Goal: Task Accomplishment & Management: Complete application form

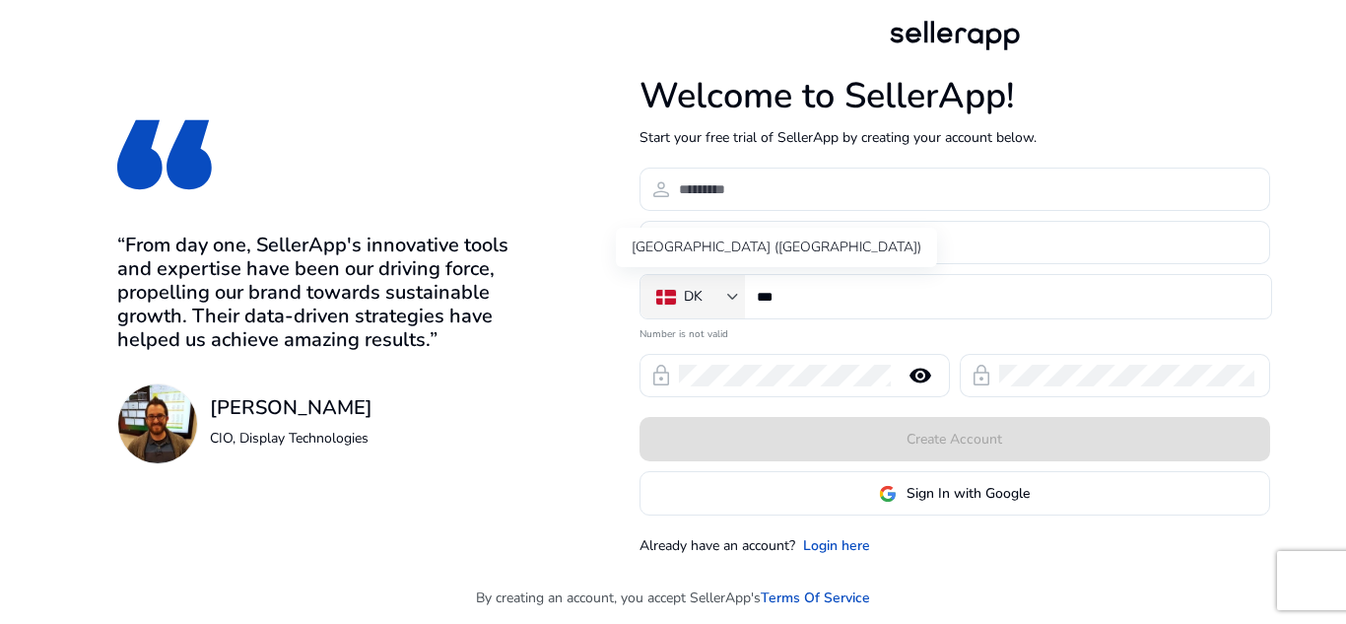
click at [734, 298] on div at bounding box center [733, 297] width 12 height 8
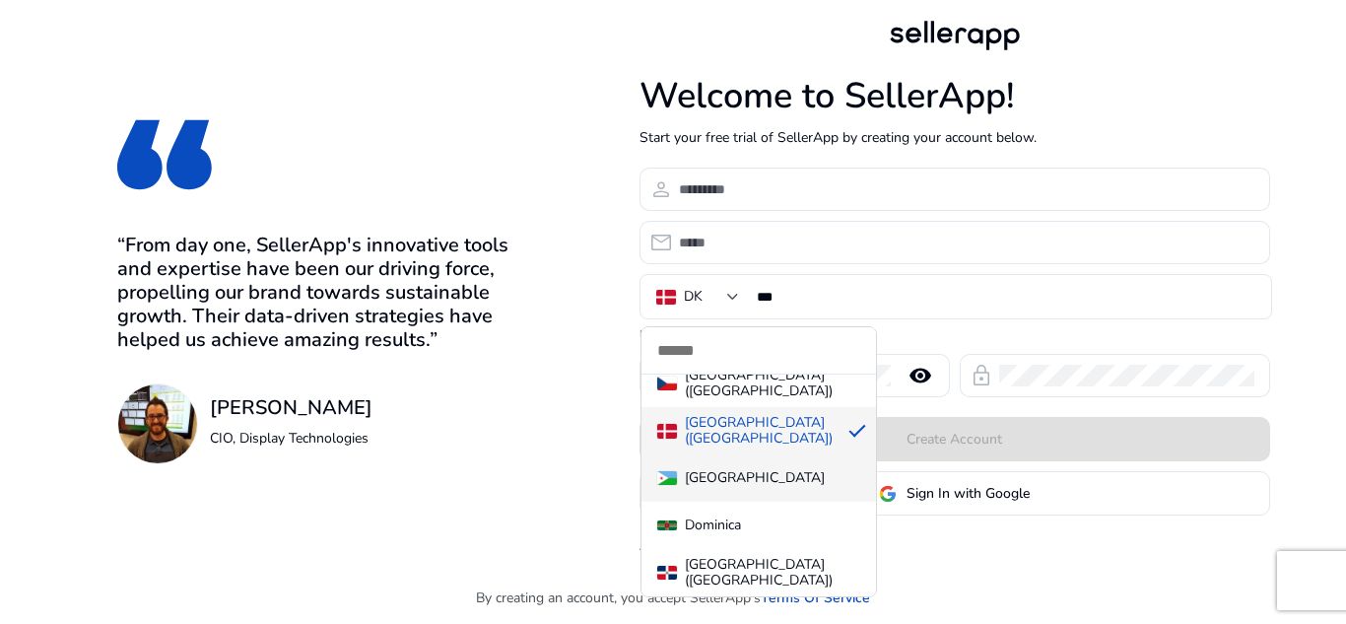
scroll to position [2711, 0]
click at [734, 298] on div at bounding box center [673, 312] width 1346 height 624
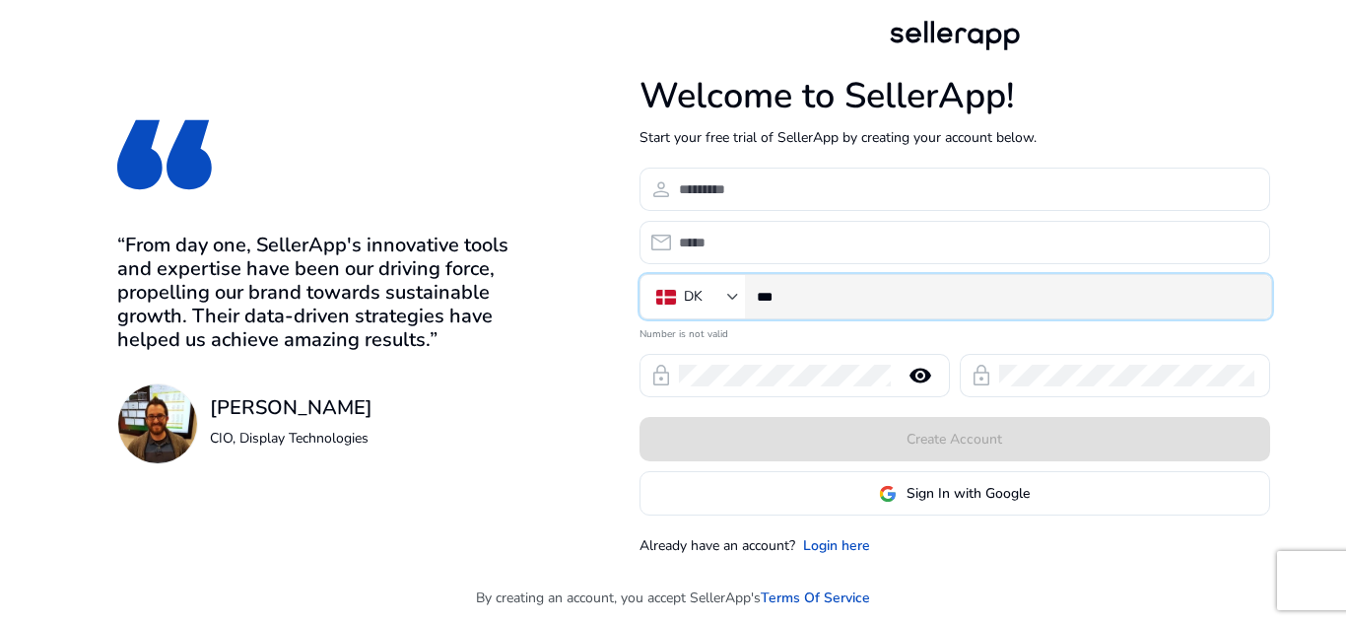
click at [821, 300] on input "***" at bounding box center [1006, 297] width 498 height 22
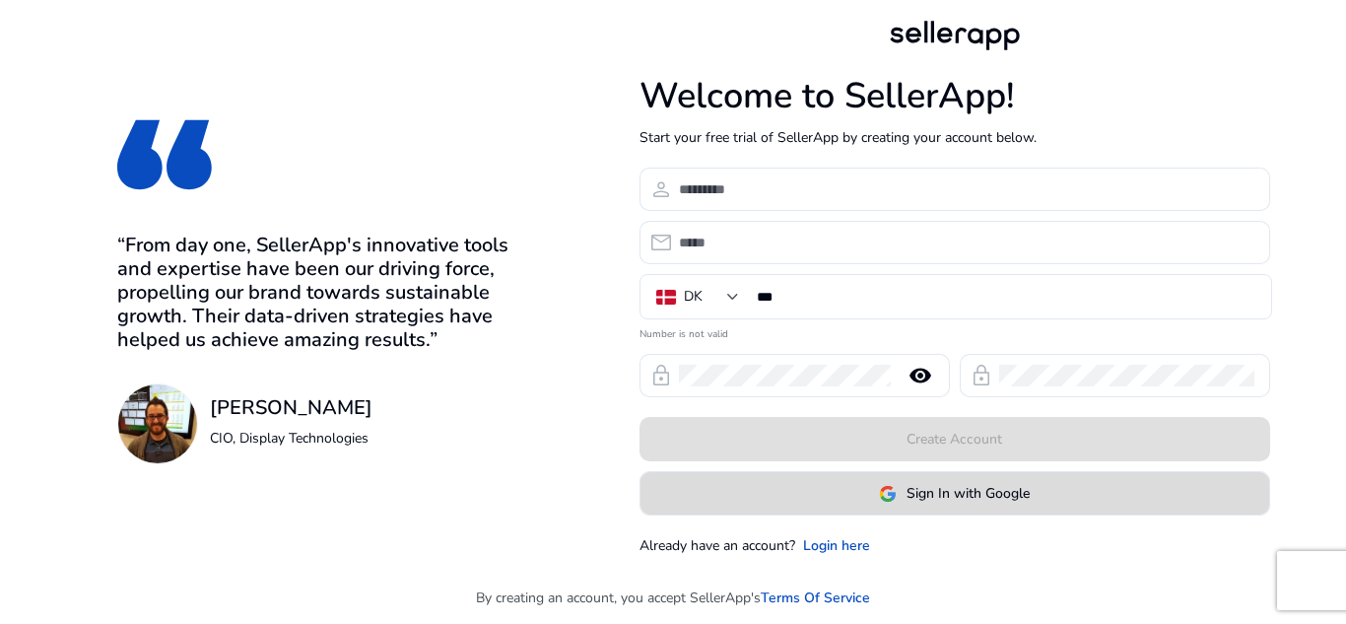
click at [957, 492] on span "Sign In with Google" at bounding box center [967, 493] width 123 height 21
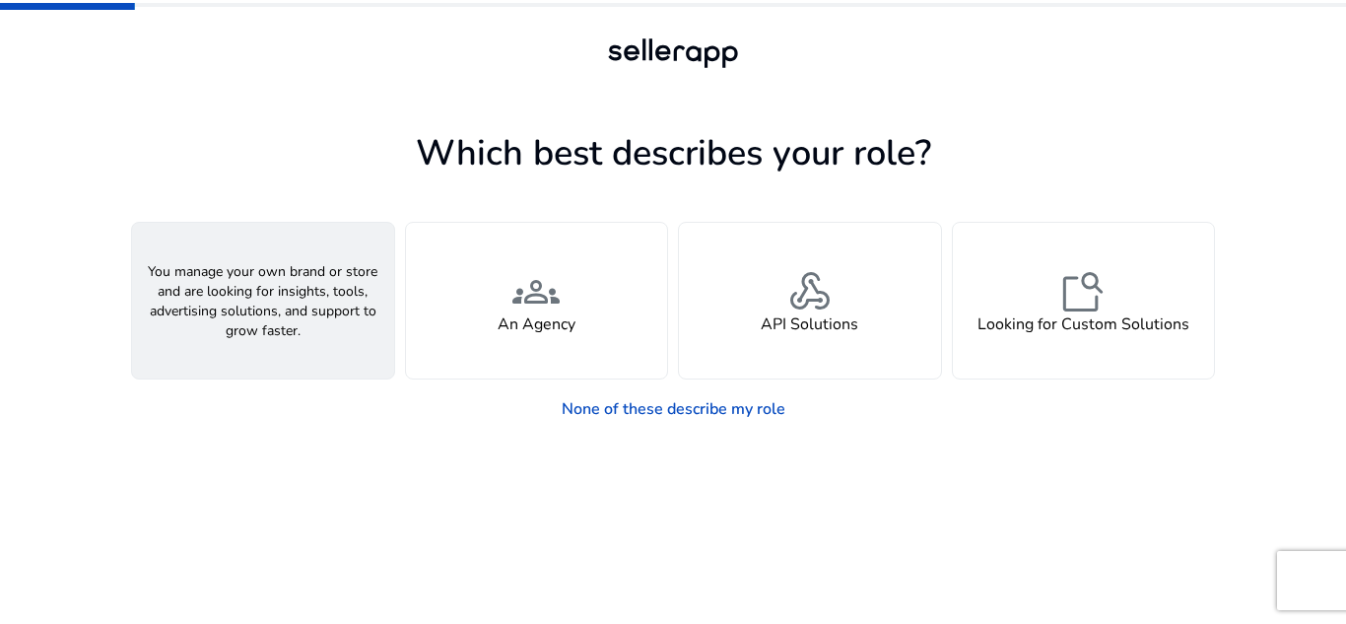
click at [284, 316] on h4 "A Seller" at bounding box center [262, 324] width 59 height 19
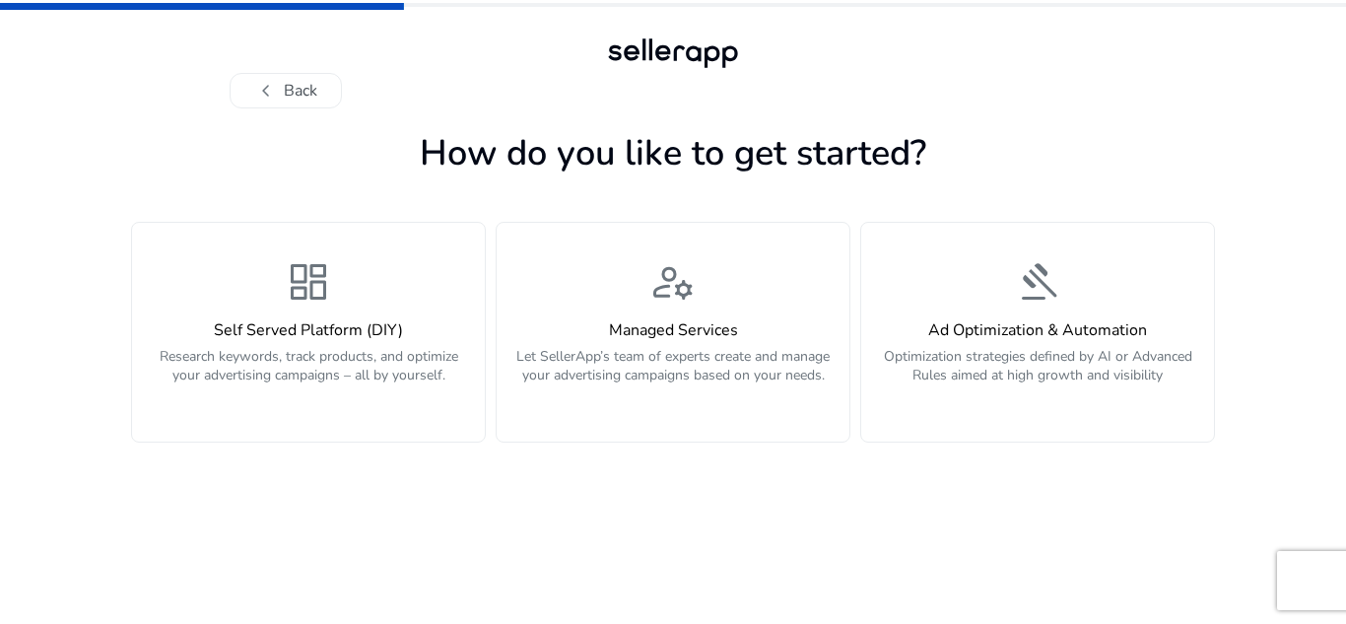
click at [284, 316] on div "dashboard Self Served Platform (DIY) Research keywords, track products, and opt…" at bounding box center [308, 332] width 329 height 148
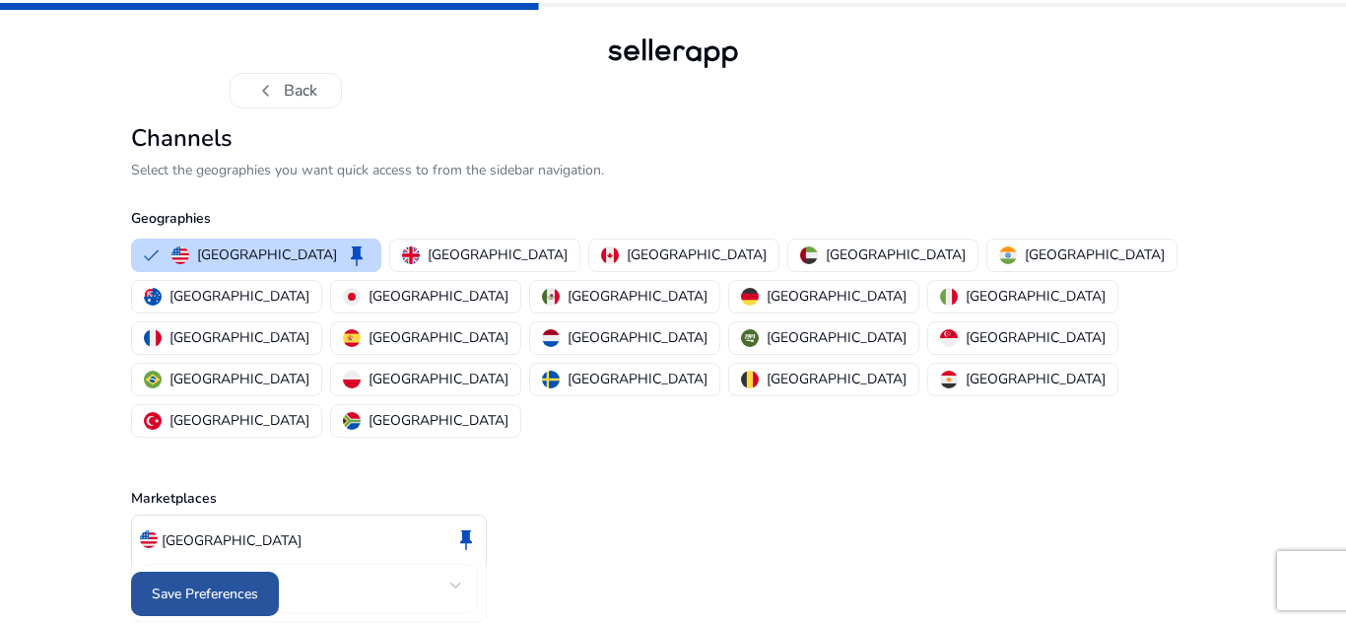
click at [242, 584] on span "Save Preferences" at bounding box center [205, 593] width 106 height 21
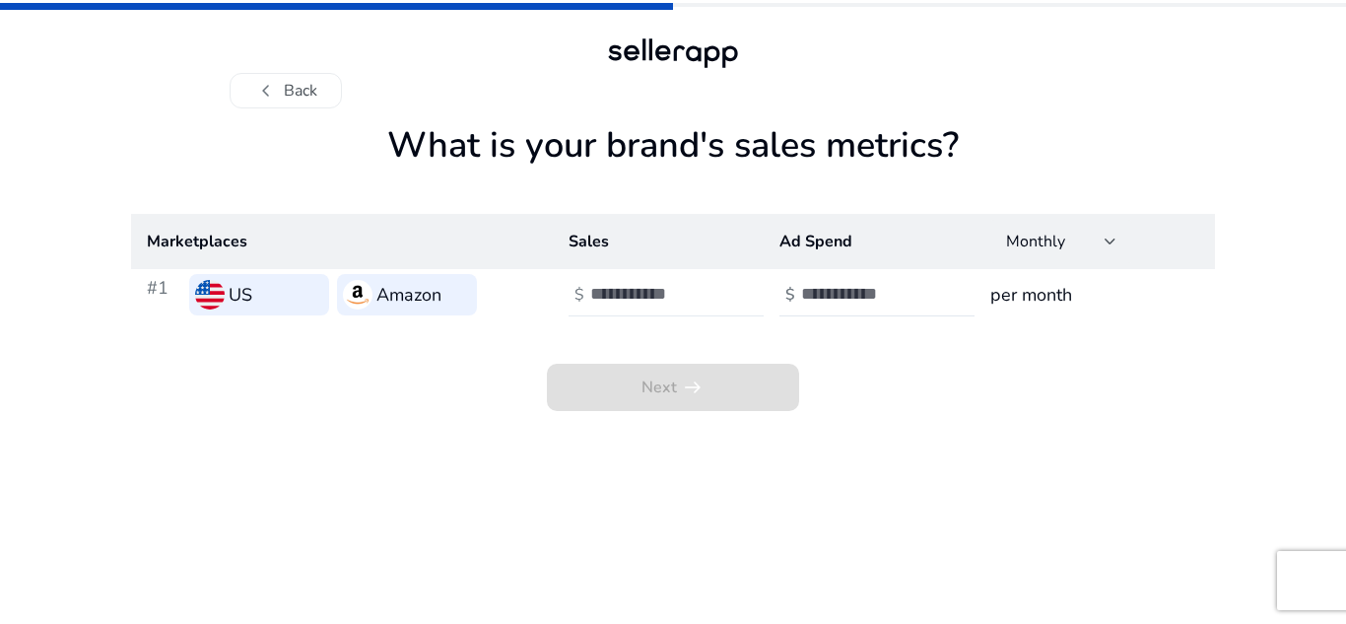
click at [715, 303] on input "**" at bounding box center [656, 294] width 133 height 22
click at [715, 287] on input "**" at bounding box center [656, 294] width 133 height 22
click at [715, 287] on input "*" at bounding box center [656, 294] width 133 height 22
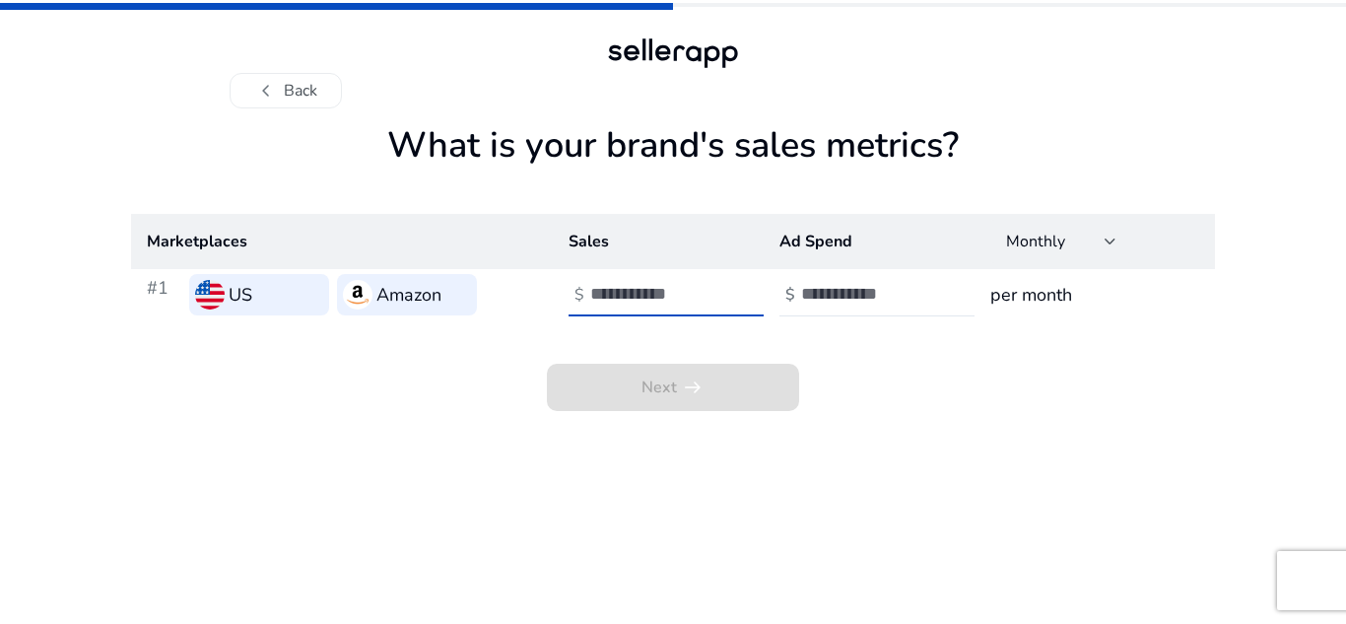
click at [715, 287] on input "*" at bounding box center [656, 294] width 133 height 22
type input "*"
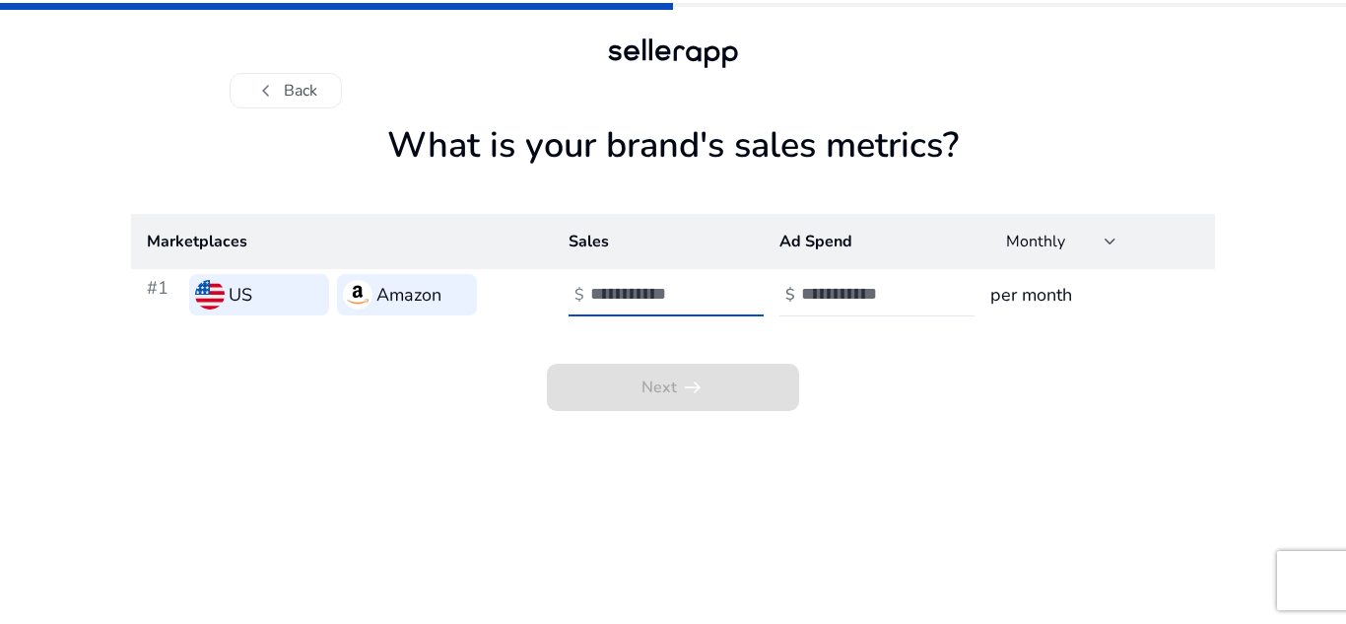
click at [715, 287] on input "*" at bounding box center [656, 294] width 133 height 22
type input "*"
click at [926, 290] on input "*" at bounding box center [867, 294] width 133 height 22
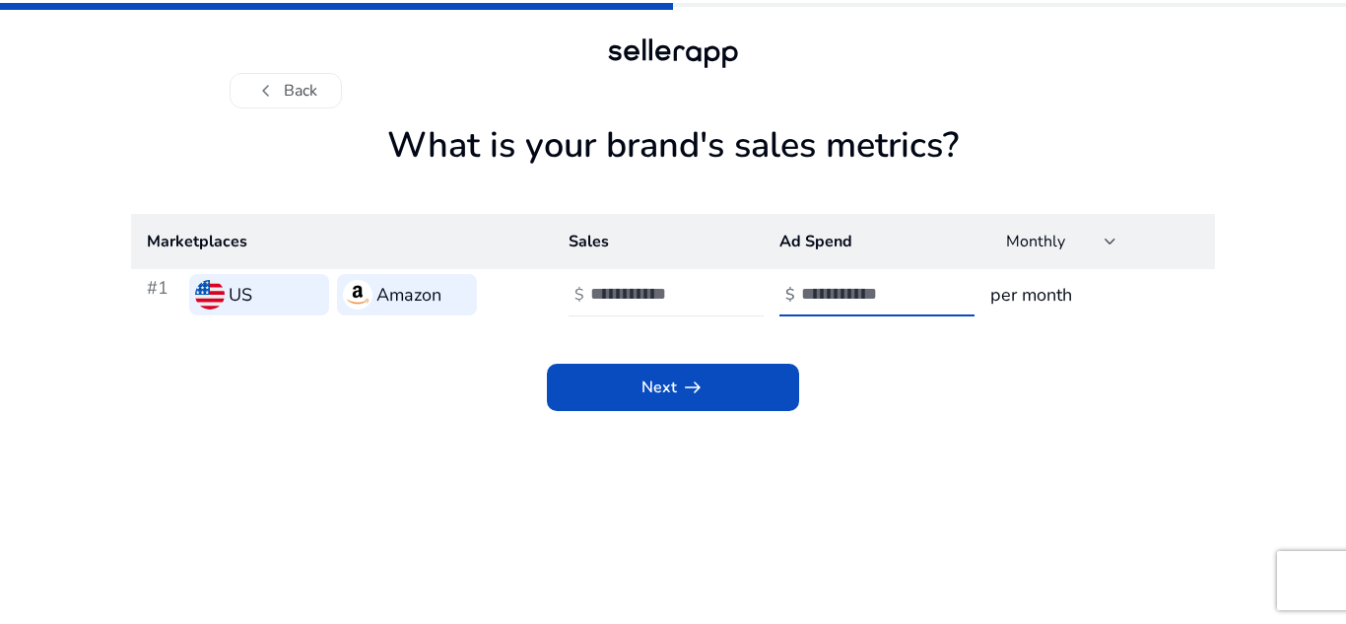
scroll to position [1, 0]
click at [710, 299] on input "*" at bounding box center [656, 294] width 133 height 22
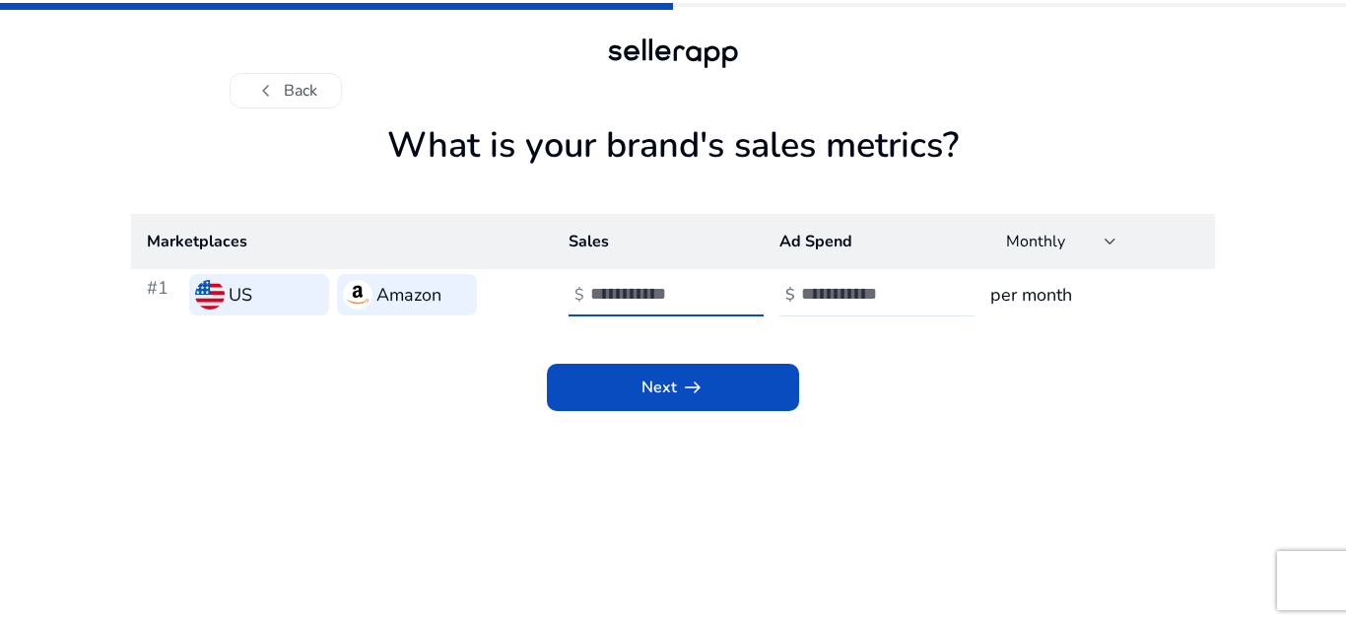
click at [710, 299] on input "*" at bounding box center [656, 294] width 133 height 22
type input "*"
click at [710, 299] on input "*" at bounding box center [656, 294] width 133 height 22
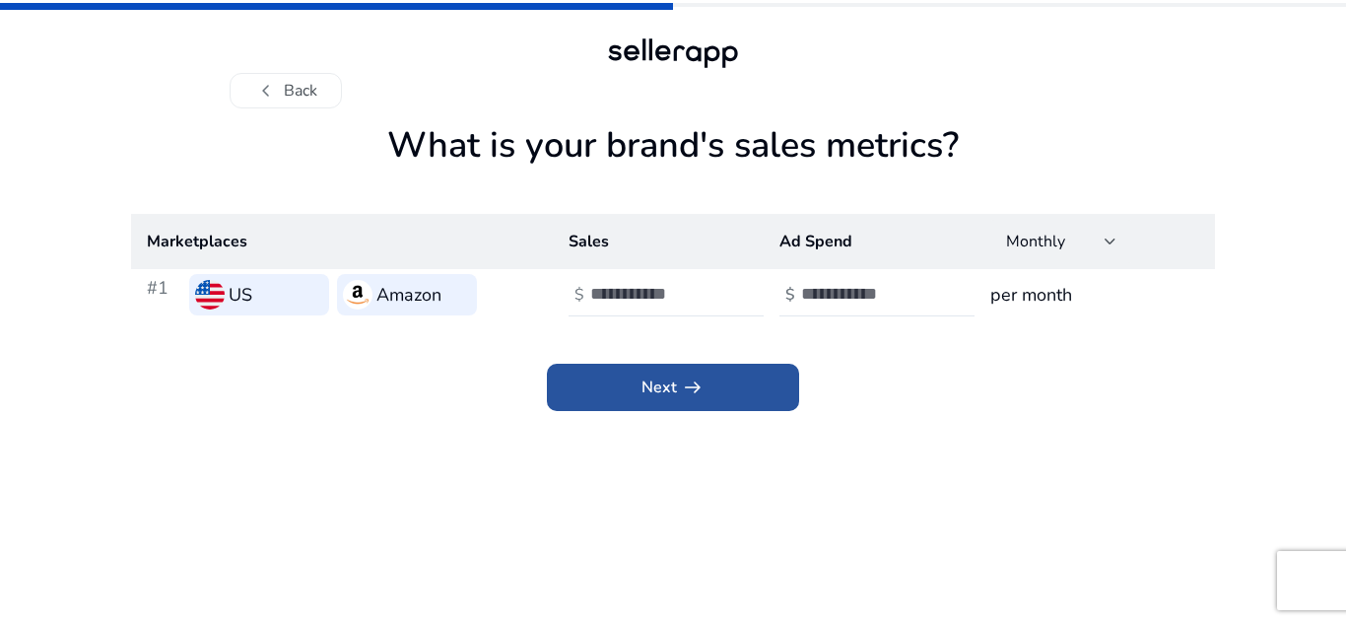
scroll to position [0, 0]
click at [757, 387] on span at bounding box center [673, 387] width 252 height 47
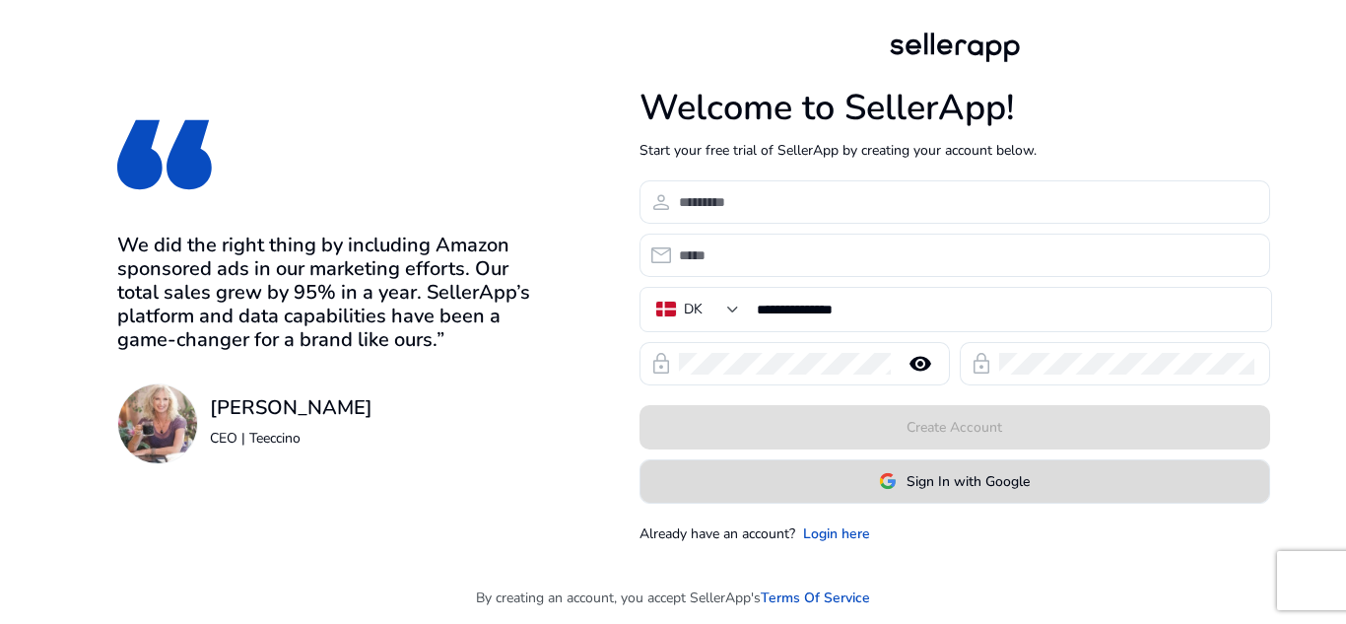
click at [923, 481] on span "Sign In with Google" at bounding box center [967, 481] width 123 height 21
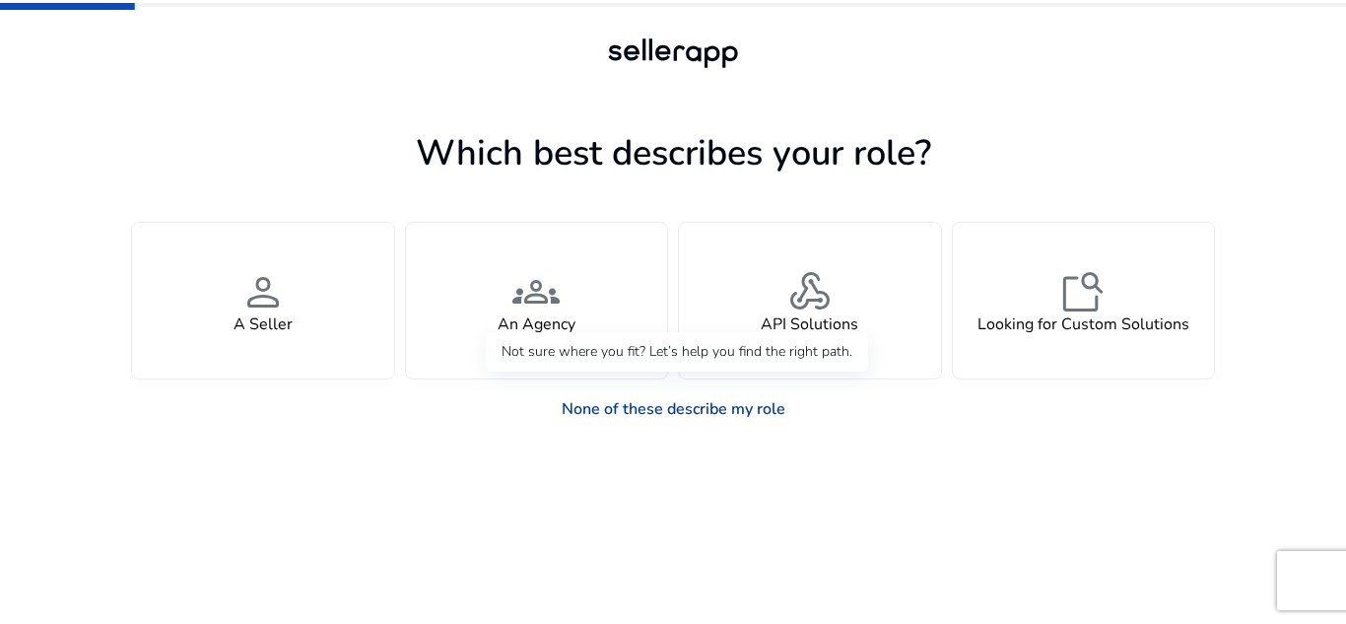
click at [636, 404] on link "None of these describe my role" at bounding box center [673, 408] width 255 height 39
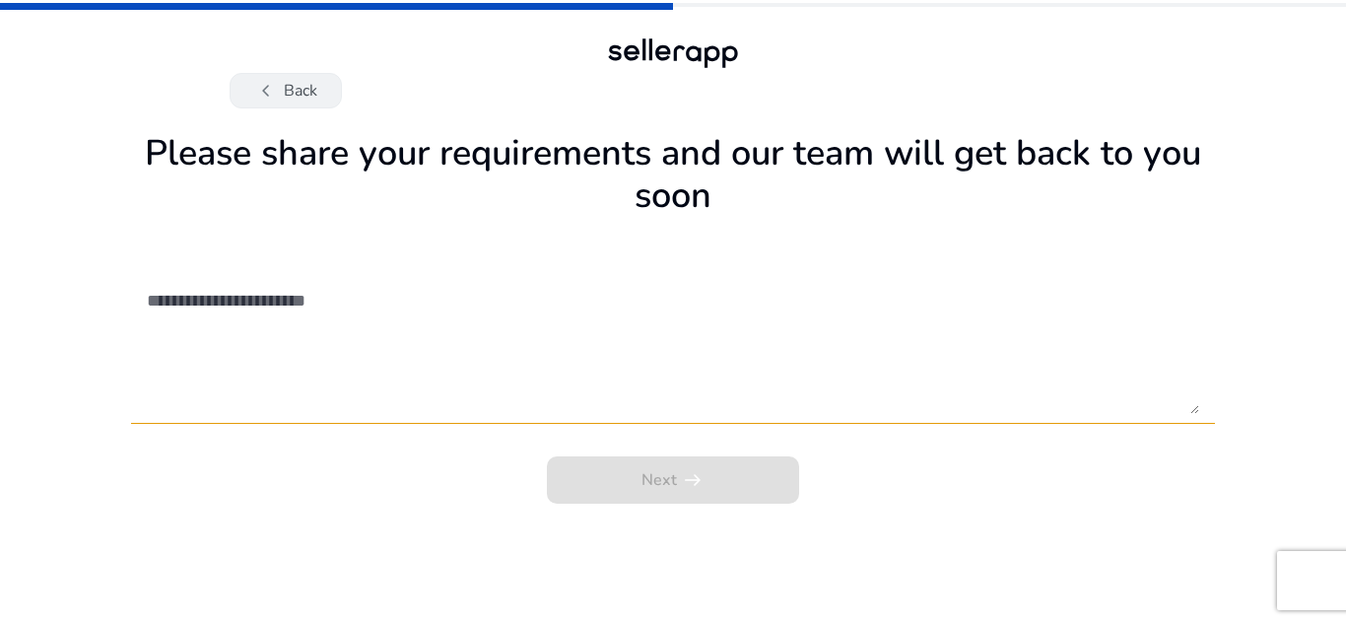
click at [329, 92] on button "chevron_left Back" at bounding box center [286, 90] width 112 height 35
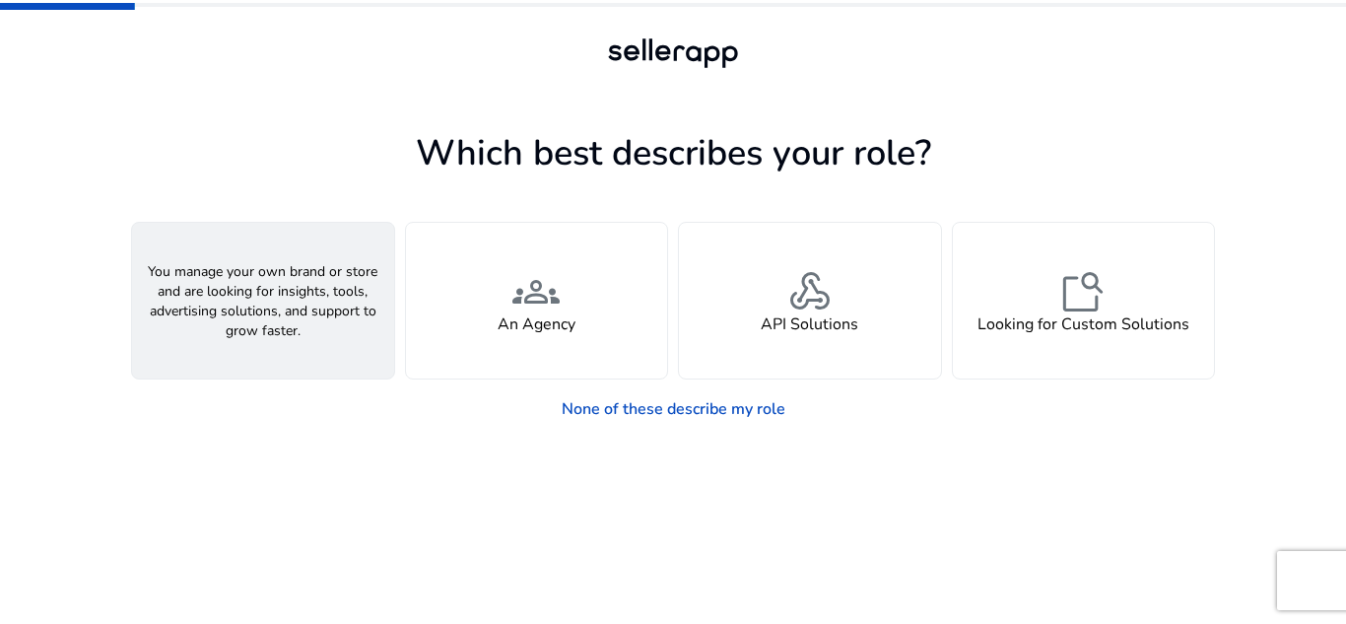
click at [256, 321] on h4 "A Seller" at bounding box center [262, 324] width 59 height 19
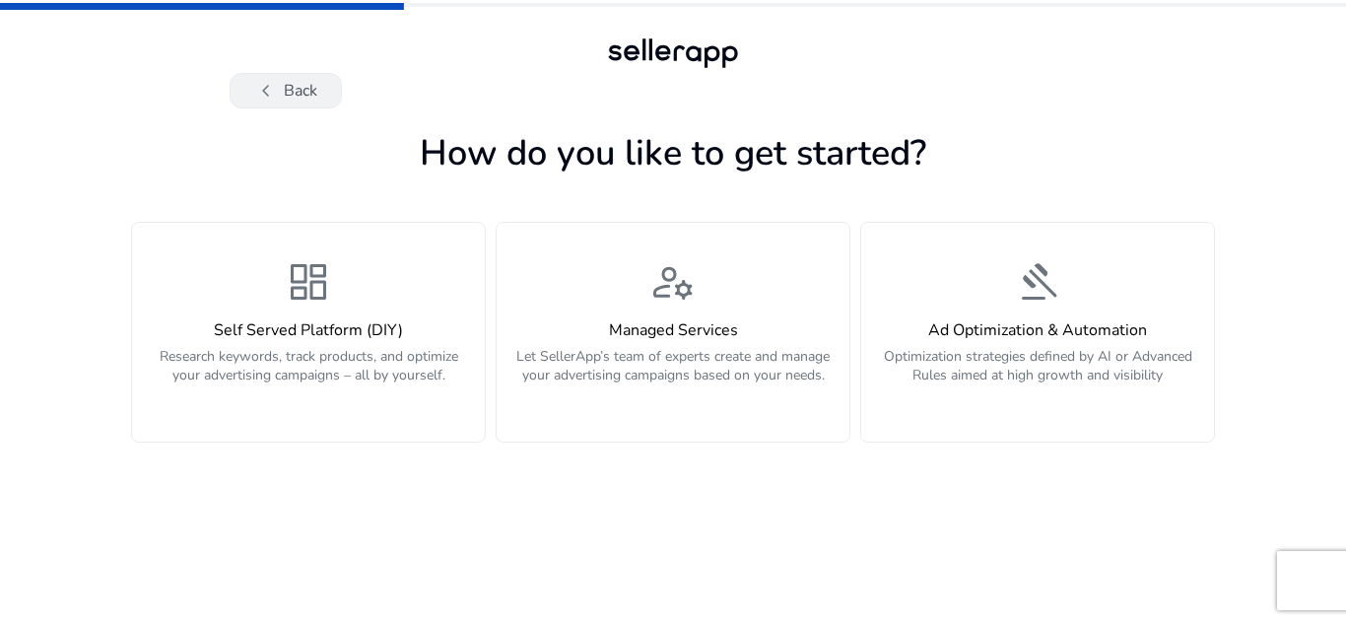
click at [315, 96] on button "chevron_left Back" at bounding box center [286, 90] width 112 height 35
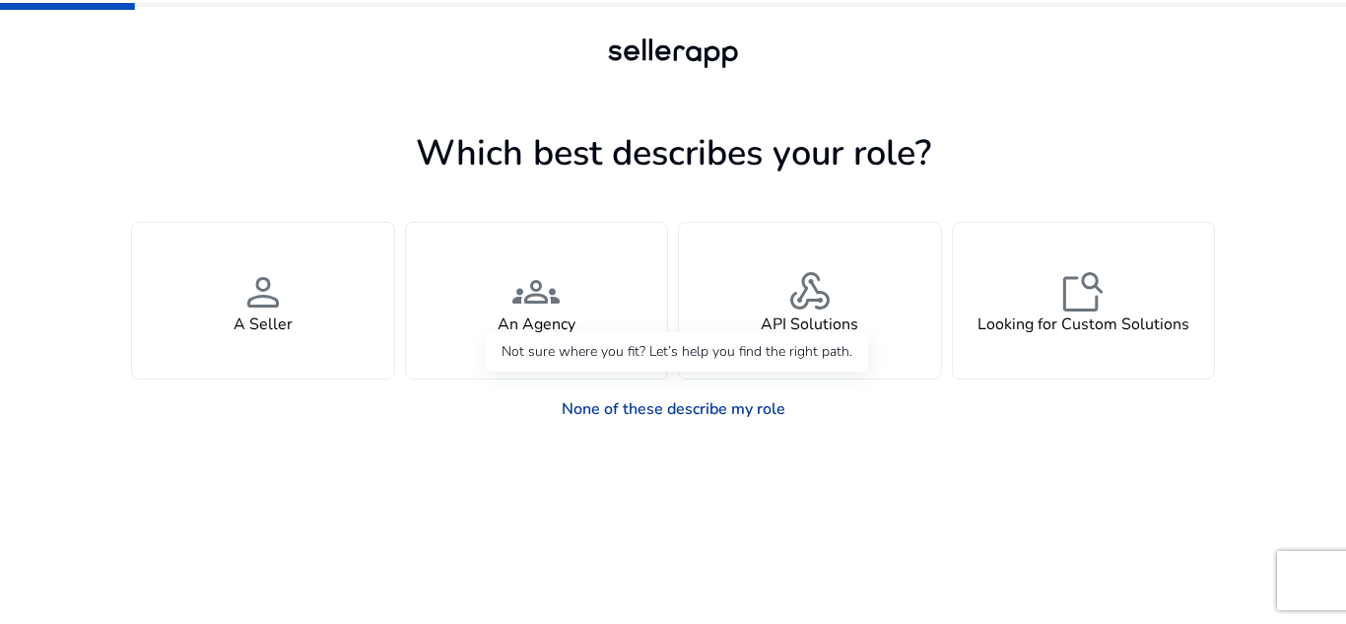
click at [703, 398] on link "None of these describe my role" at bounding box center [673, 408] width 255 height 39
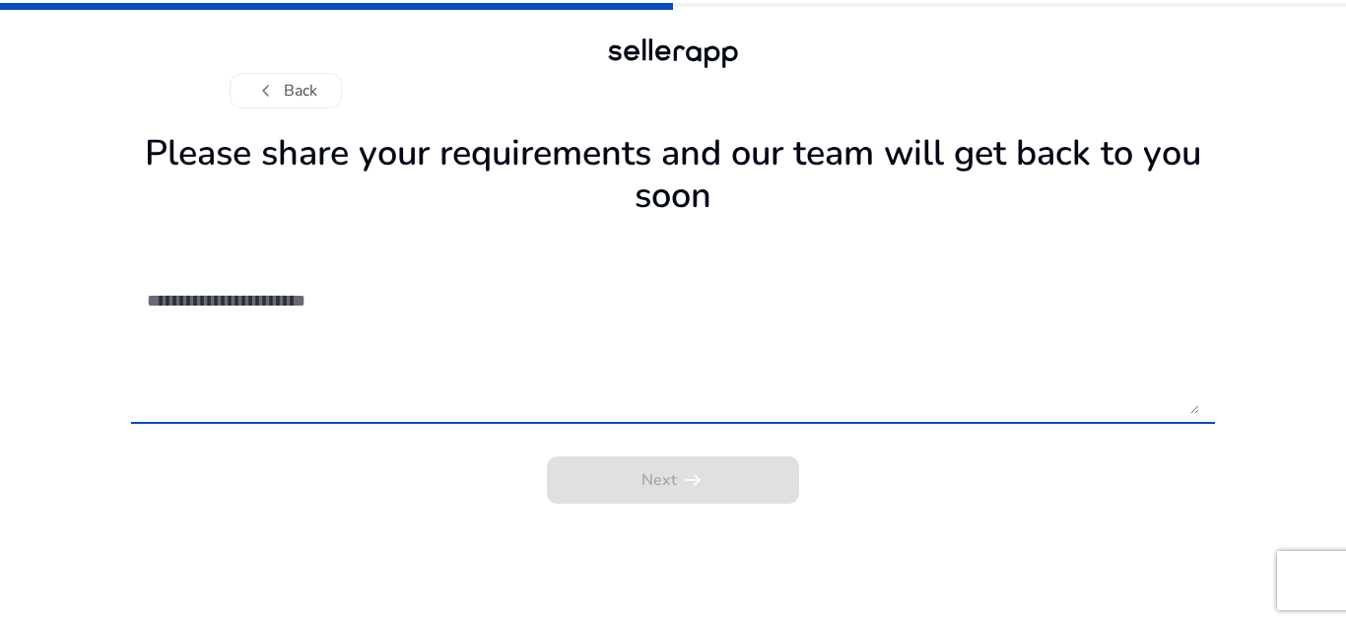
click at [225, 389] on textarea at bounding box center [673, 344] width 1052 height 140
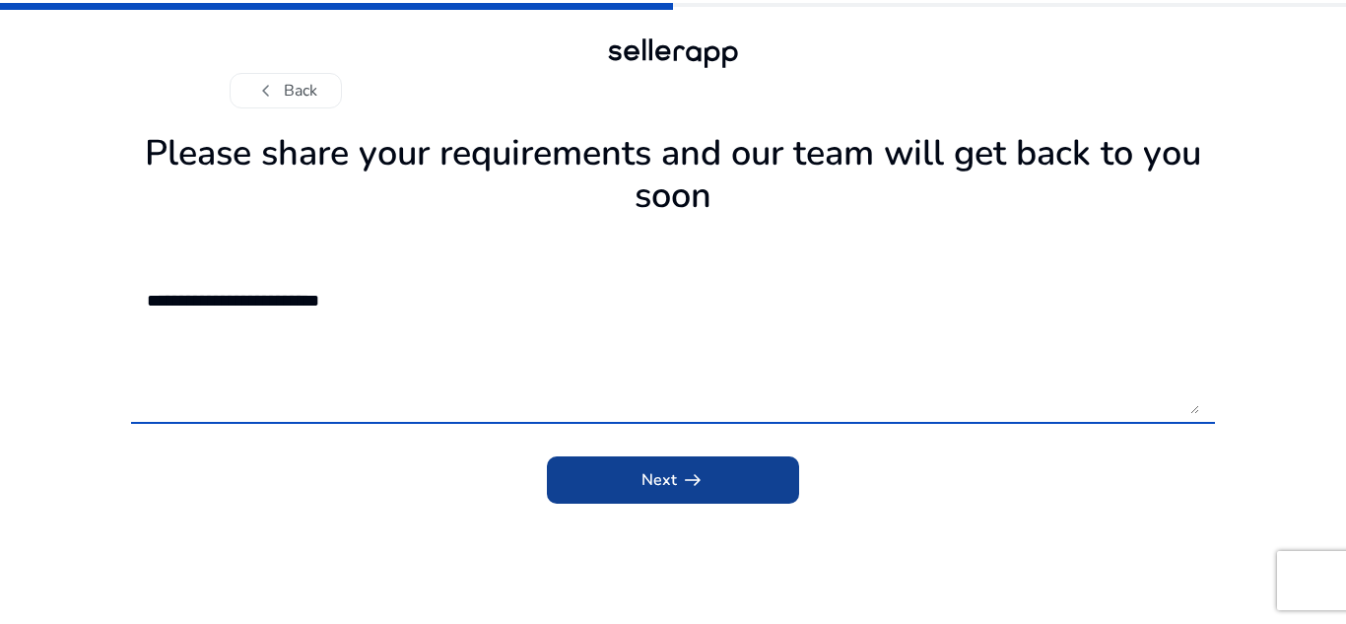
type textarea "**********"
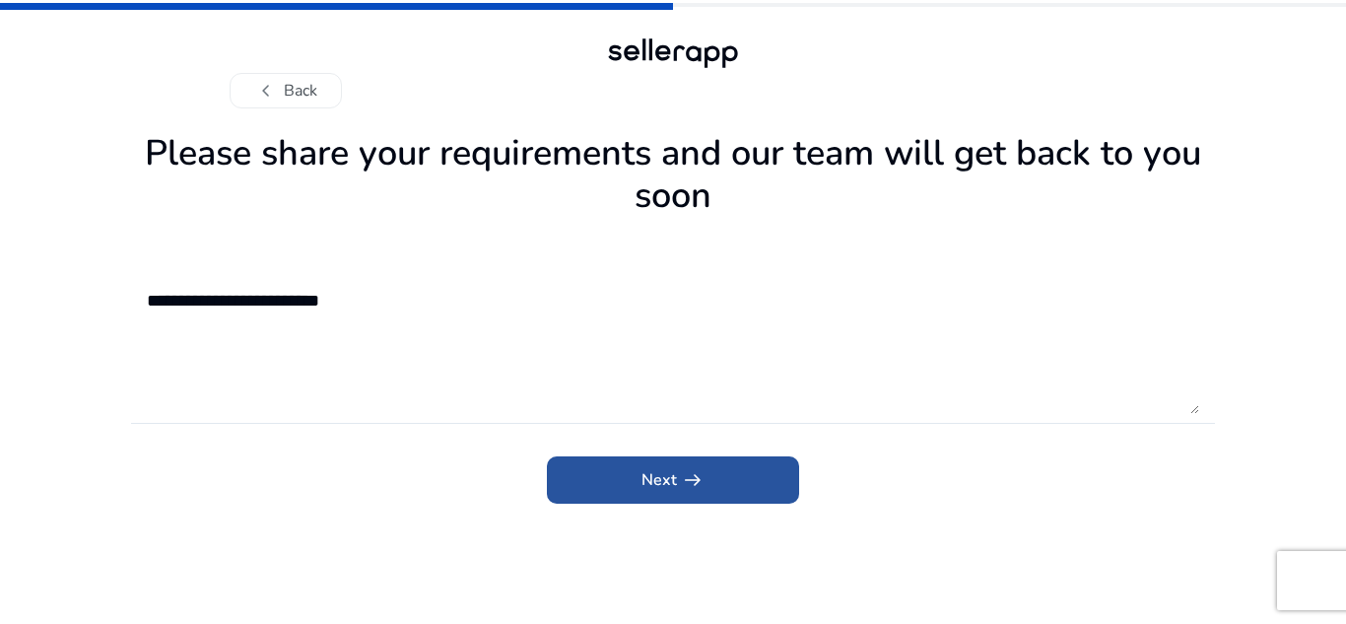
click at [648, 470] on span "Next arrow_right_alt" at bounding box center [672, 480] width 63 height 24
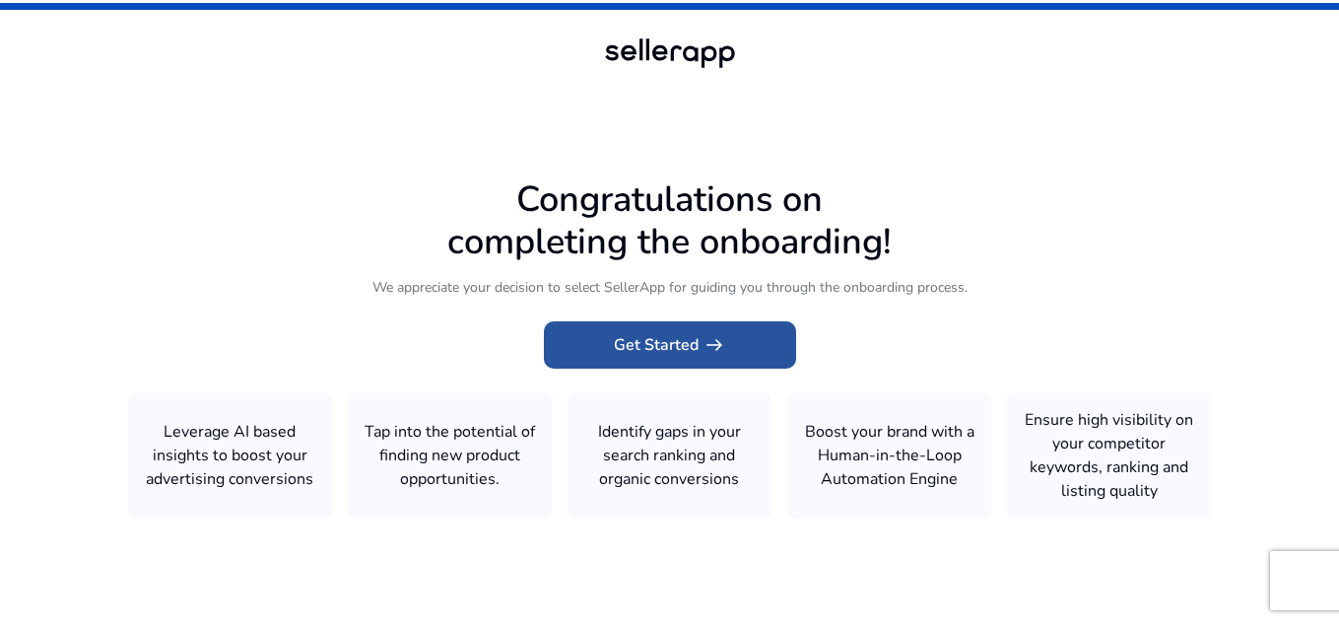
click at [614, 350] on span "Get Started arrow_right_alt" at bounding box center [670, 345] width 112 height 24
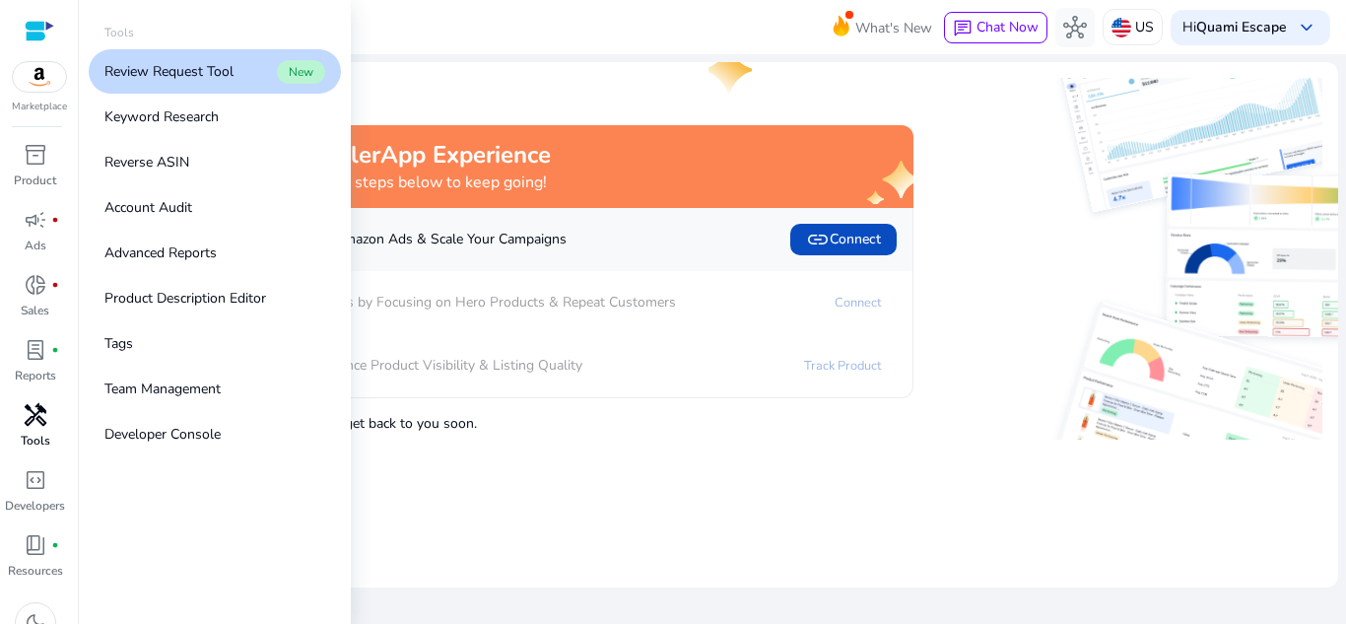
click at [26, 414] on span "handyman" at bounding box center [36, 415] width 24 height 24
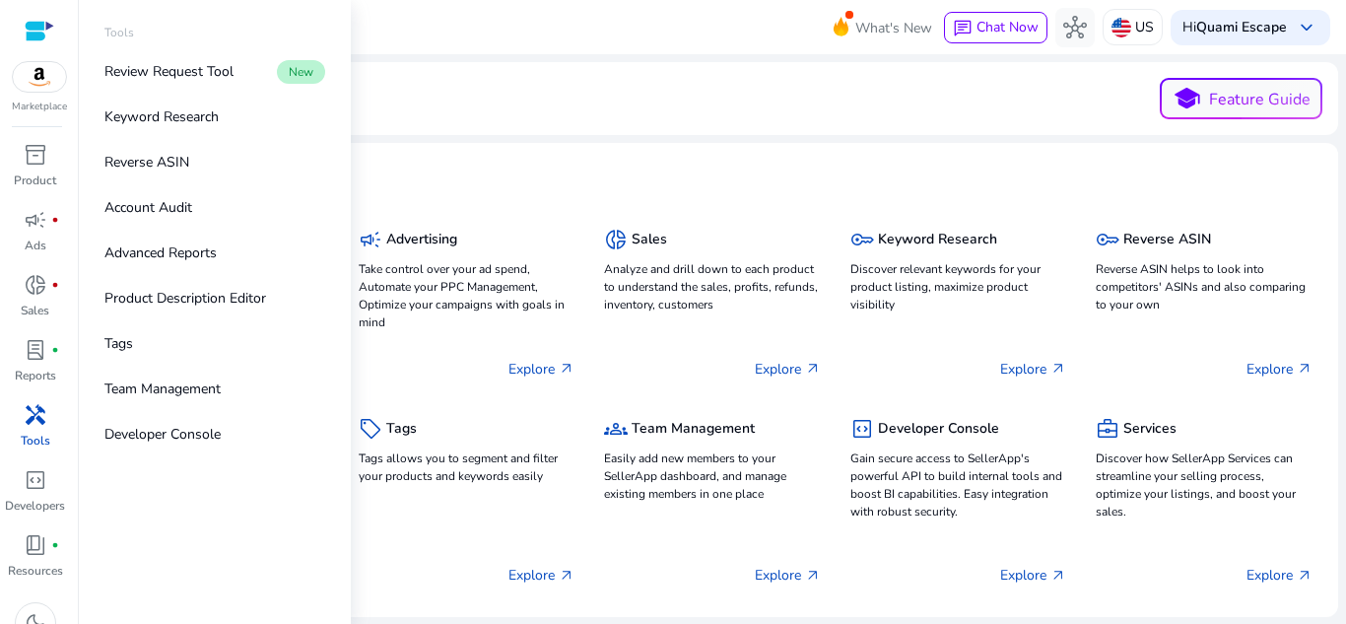
click at [45, 420] on span "handyman" at bounding box center [36, 415] width 24 height 24
click at [185, 165] on p "Reverse ASIN" at bounding box center [146, 162] width 85 height 21
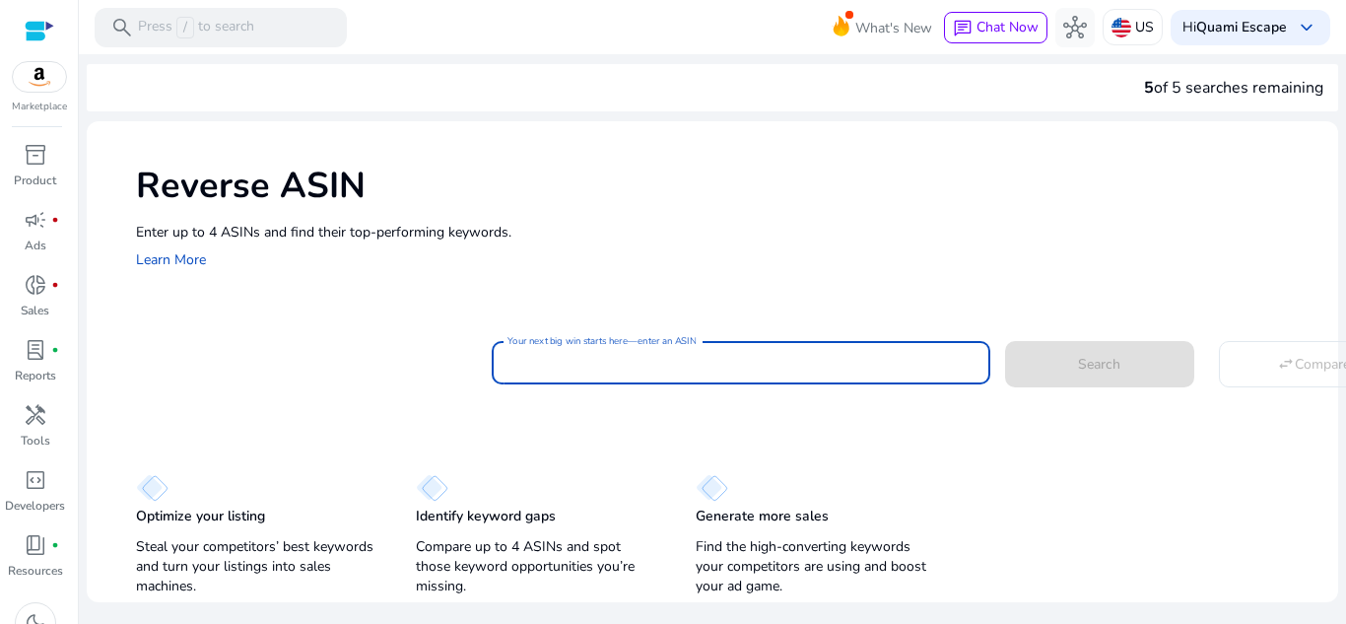
click at [592, 355] on input "Your next big win starts here—enter an ASIN" at bounding box center [740, 363] width 467 height 22
paste input "**********"
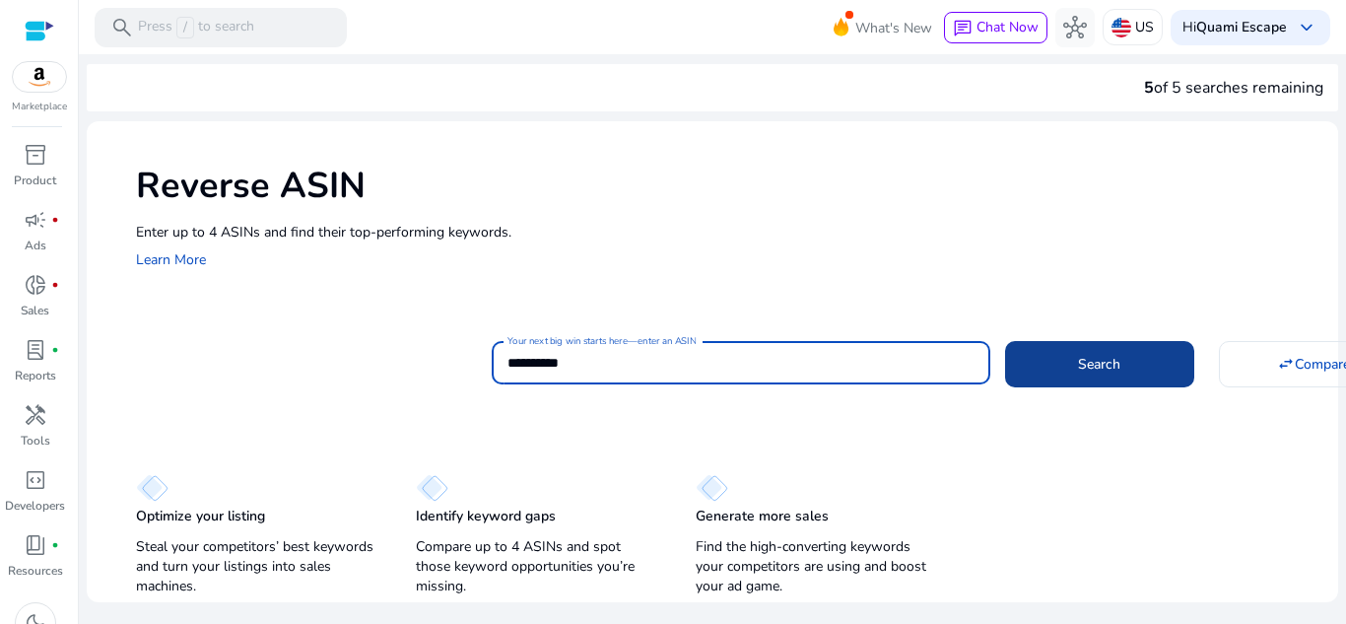
type input "**********"
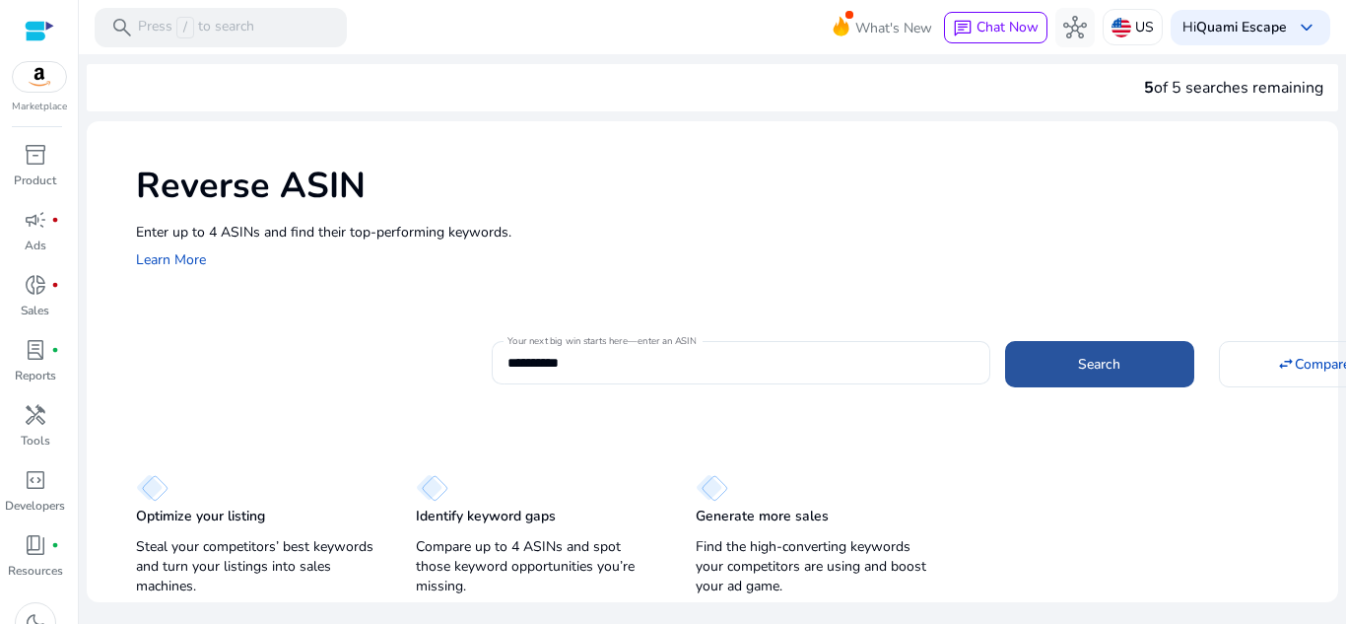
click at [1084, 364] on span "Search" at bounding box center [1099, 364] width 42 height 21
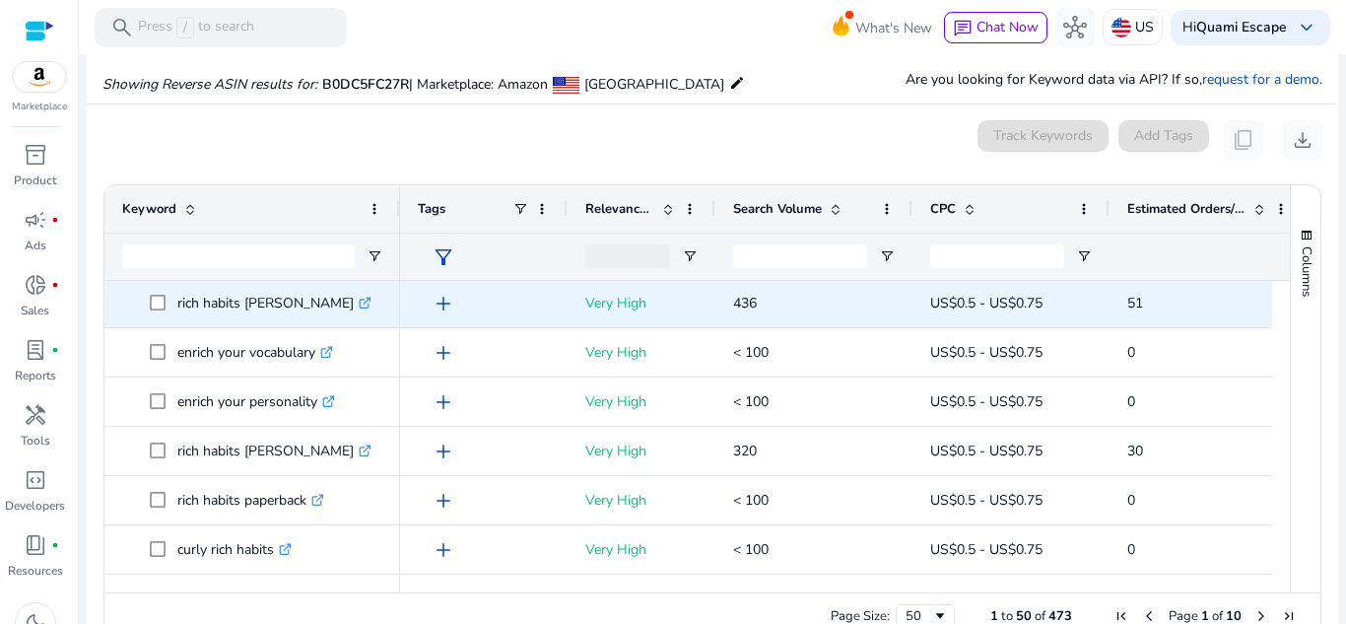
scroll to position [528, 0]
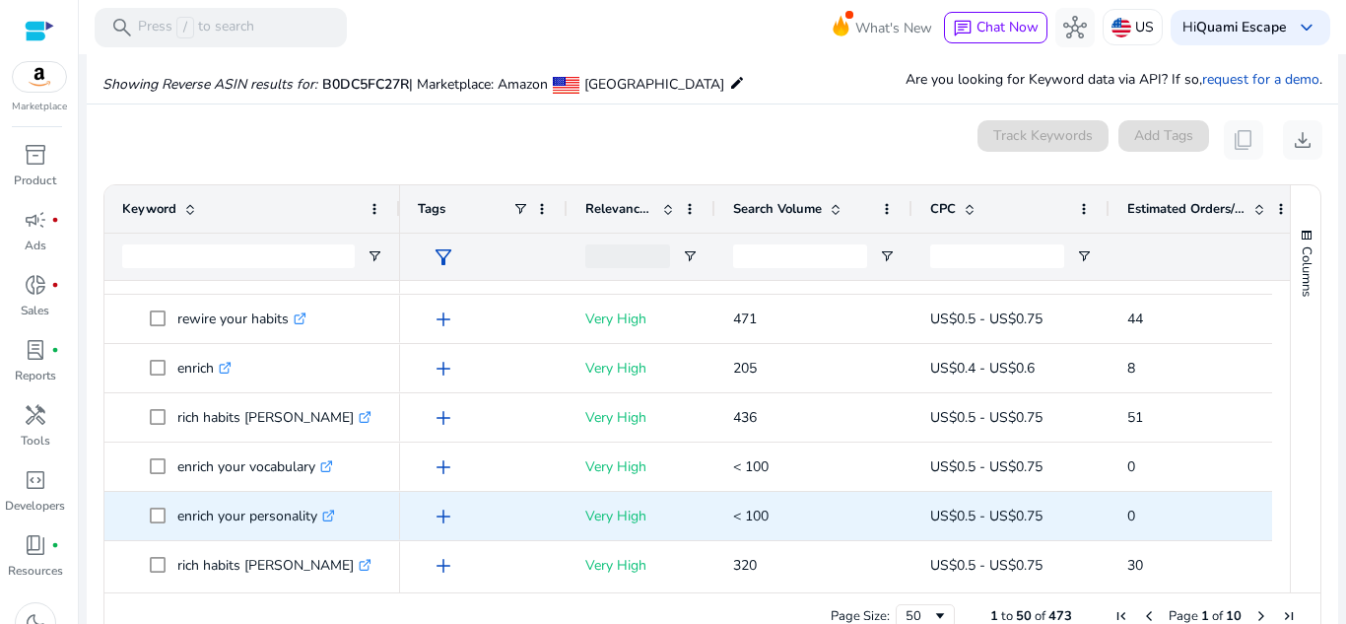
click at [682, 507] on p "Very High" at bounding box center [641, 516] width 112 height 40
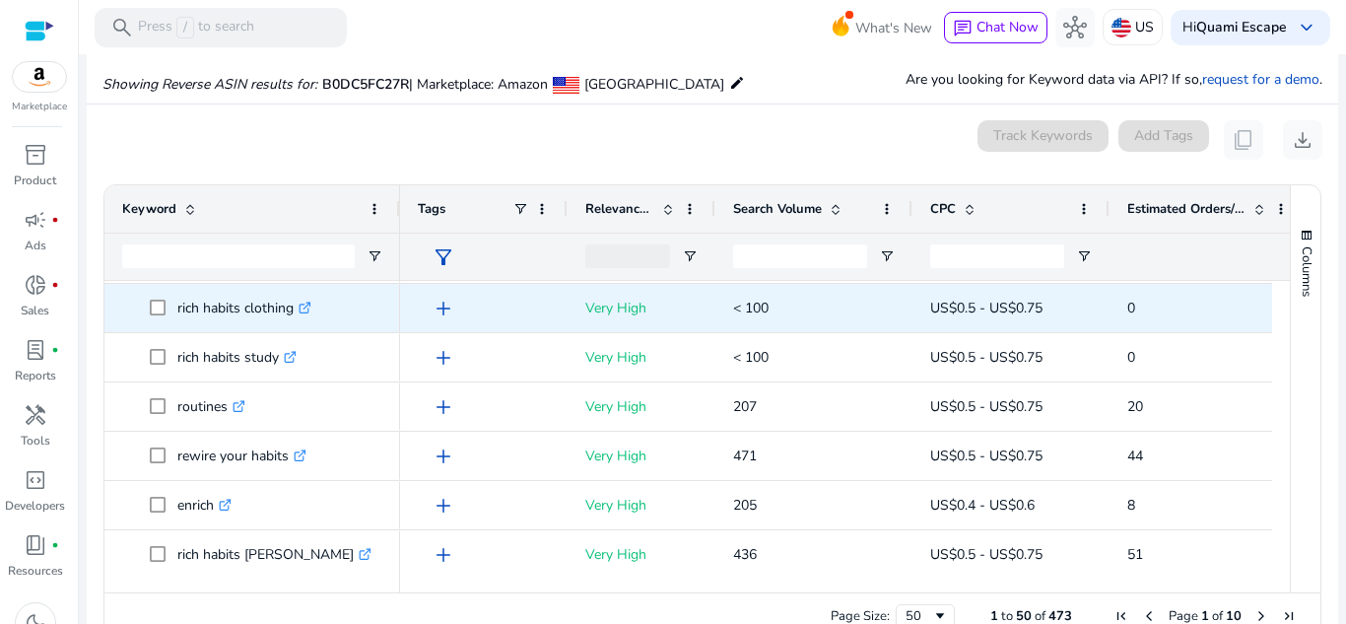
scroll to position [257, 0]
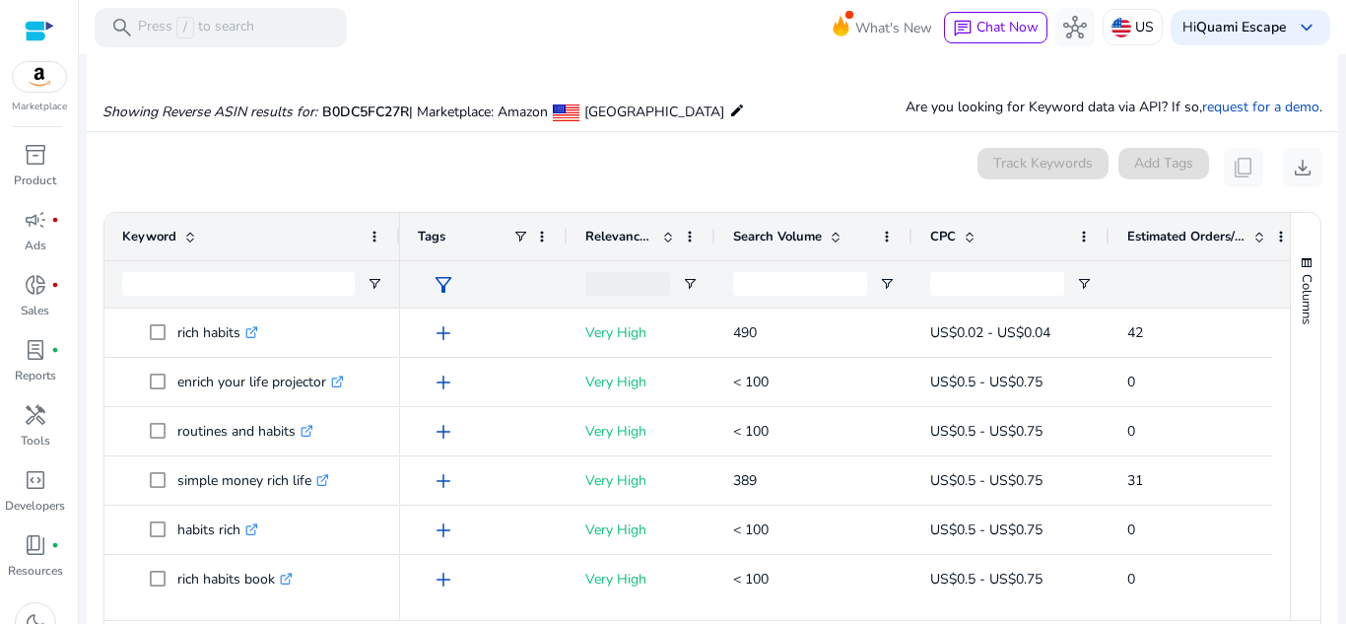
click at [189, 240] on span at bounding box center [190, 237] width 16 height 16
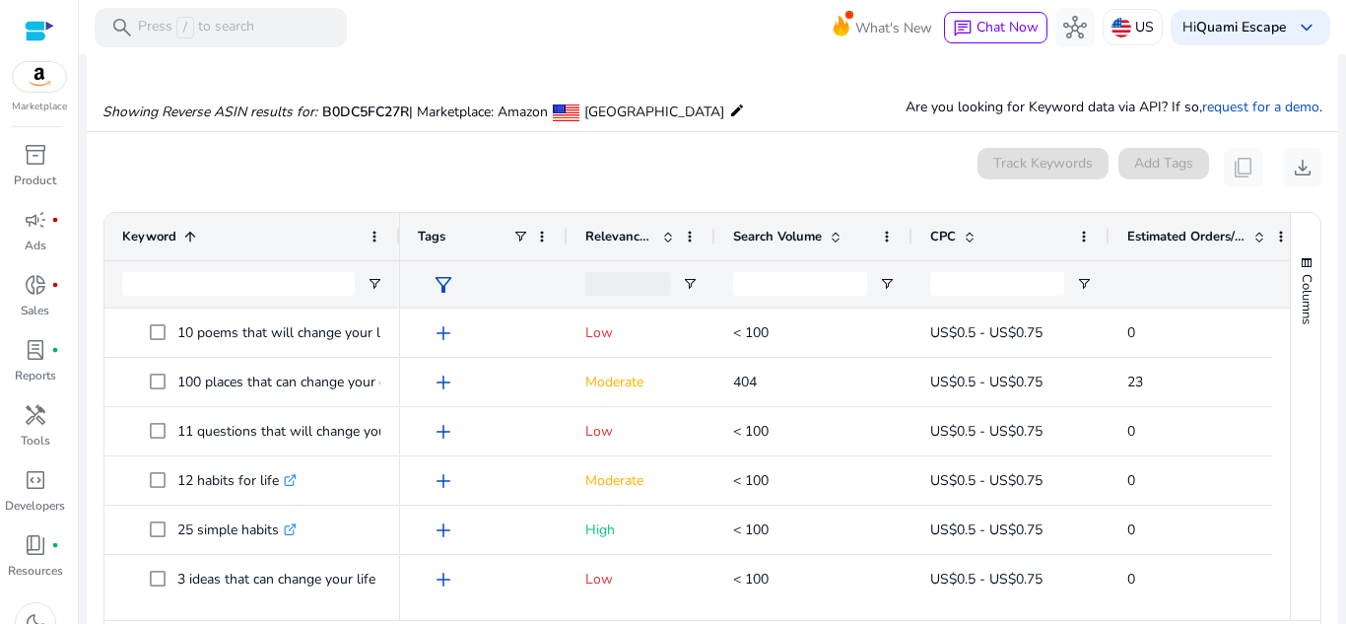
click at [184, 230] on span at bounding box center [190, 237] width 16 height 16
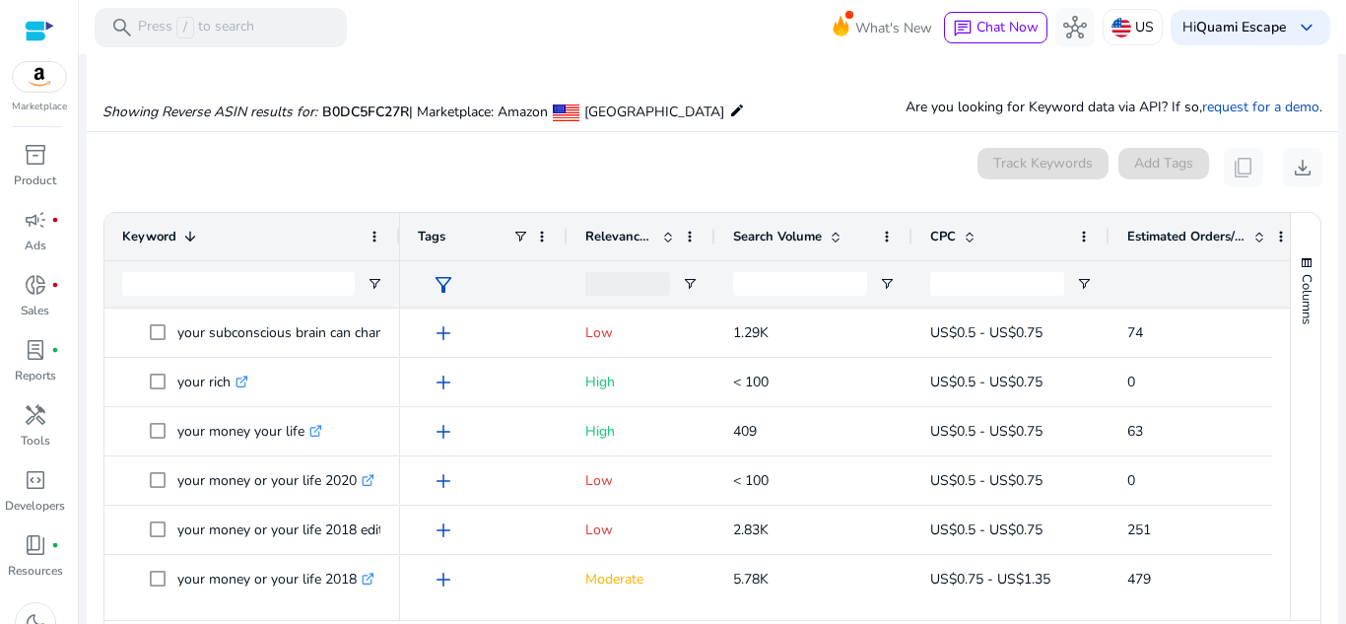
click at [187, 240] on span at bounding box center [190, 237] width 16 height 16
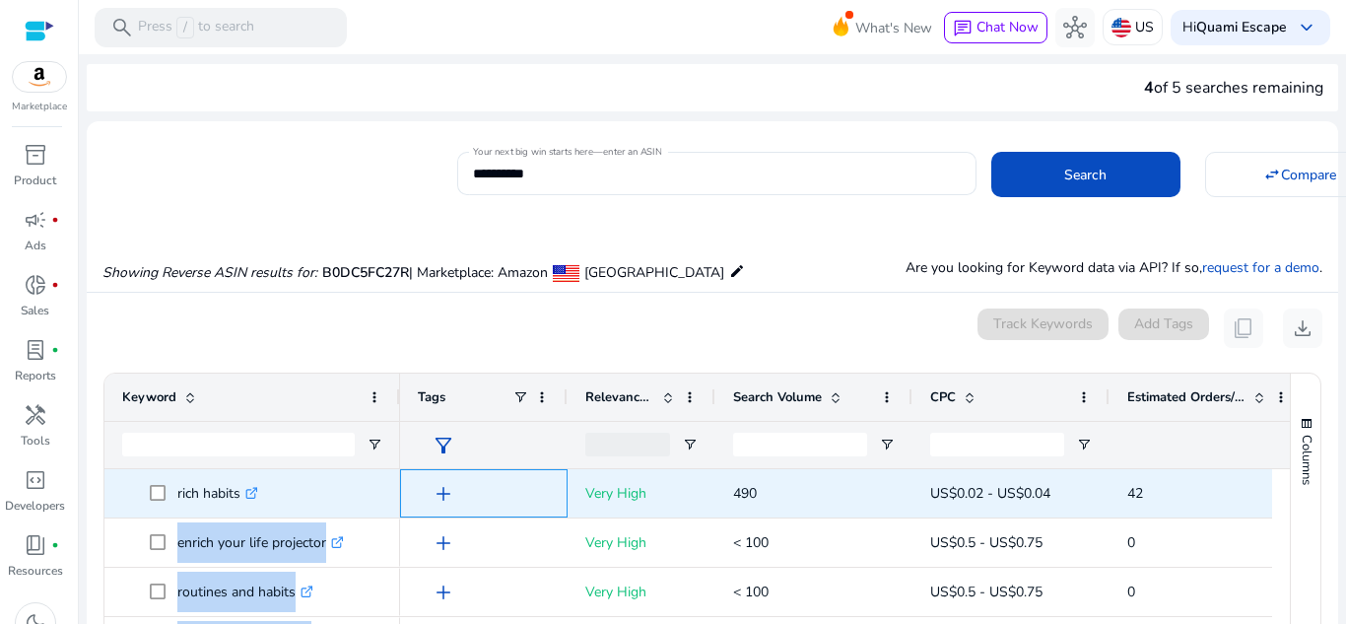
drag, startPoint x: 422, startPoint y: 490, endPoint x: 350, endPoint y: 488, distance: 71.9
click at [350, 488] on div "rich habits .st0{fill:#2c8af8} enrich your life projector .st0{fill:#2c8af8} ro…" at bounding box center [687, 616] width 1167 height 294
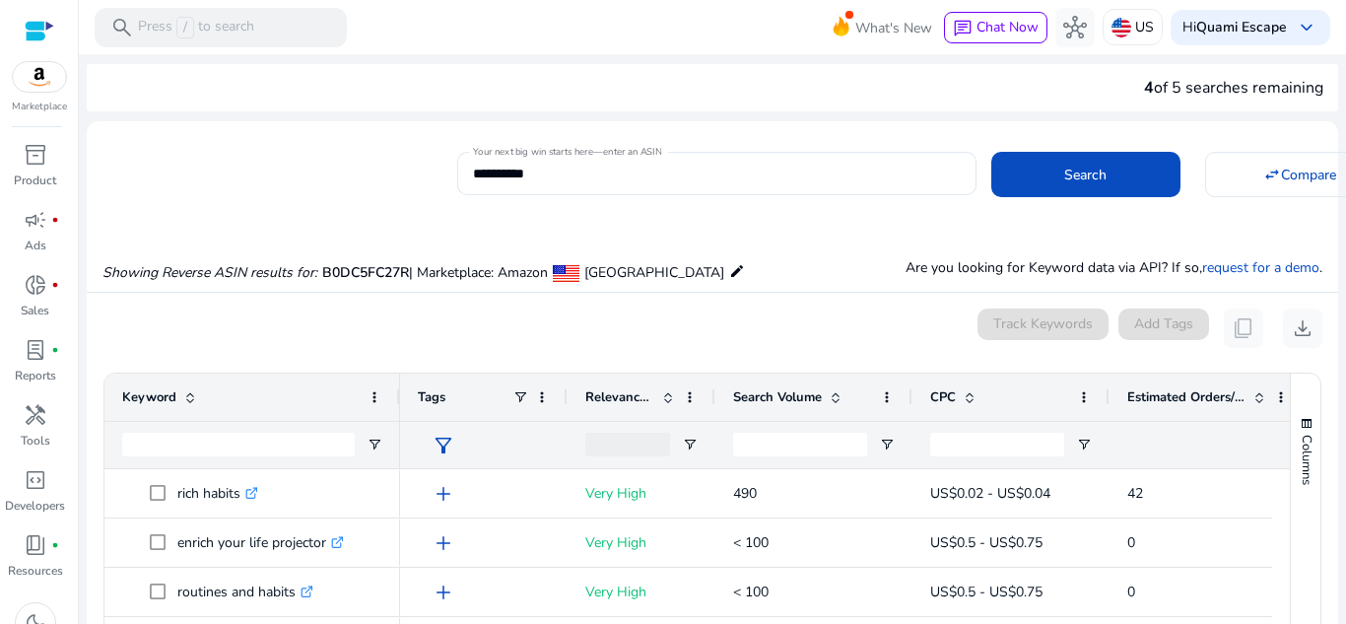
click at [408, 219] on div "Showing Reverse ASIN results for: B0DC5FC27R | Marketplace: Amazon United State…" at bounding box center [712, 251] width 1251 height 81
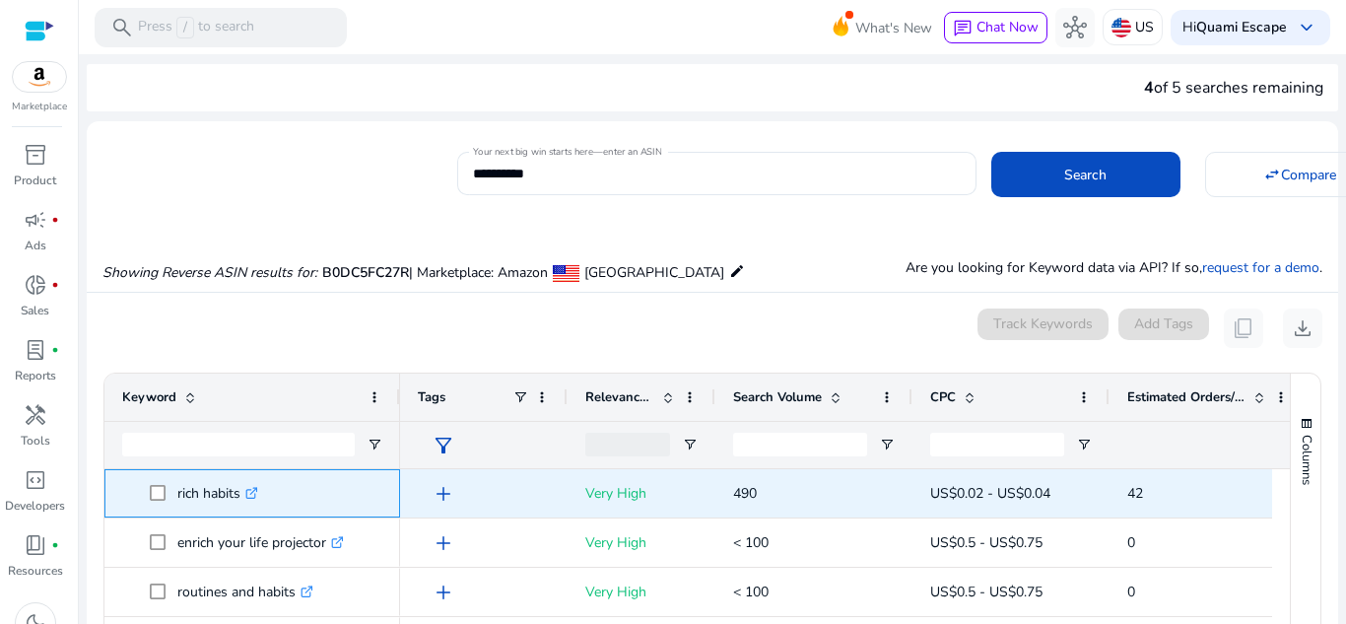
click at [304, 496] on span "rich habits .st0{fill:#2c8af8}" at bounding box center [266, 493] width 232 height 40
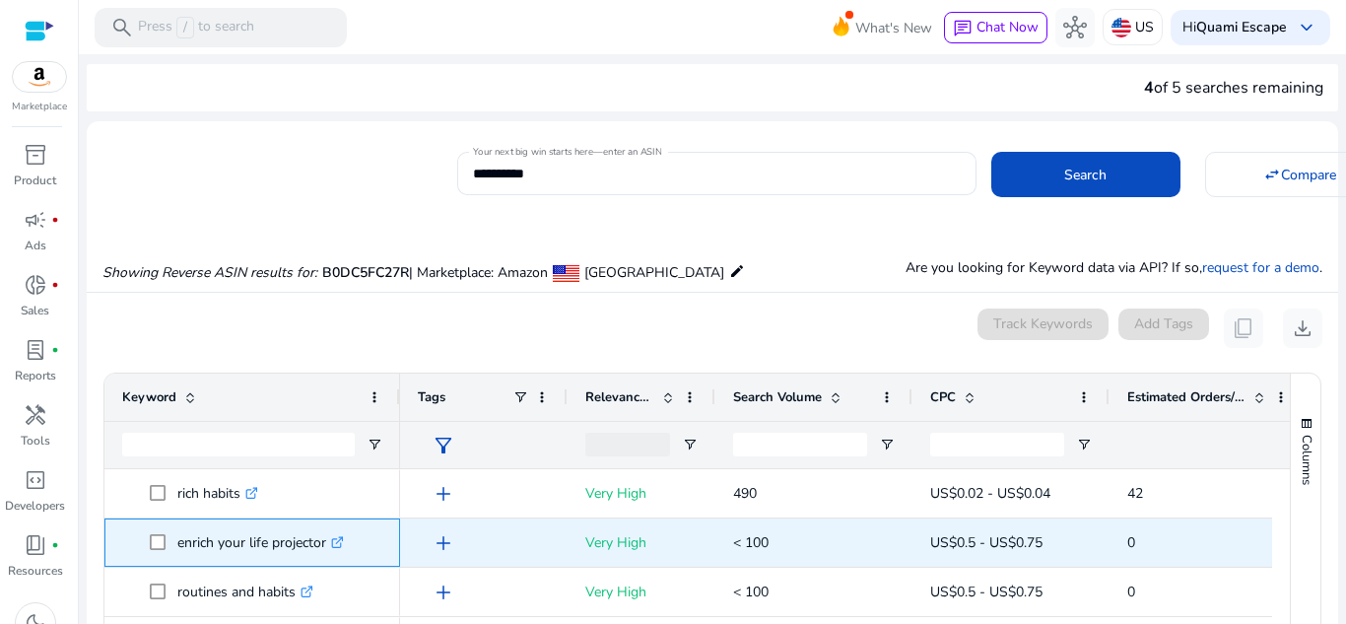
click at [311, 522] on p "enrich your life projector .st0{fill:#2c8af8}" at bounding box center [260, 542] width 166 height 40
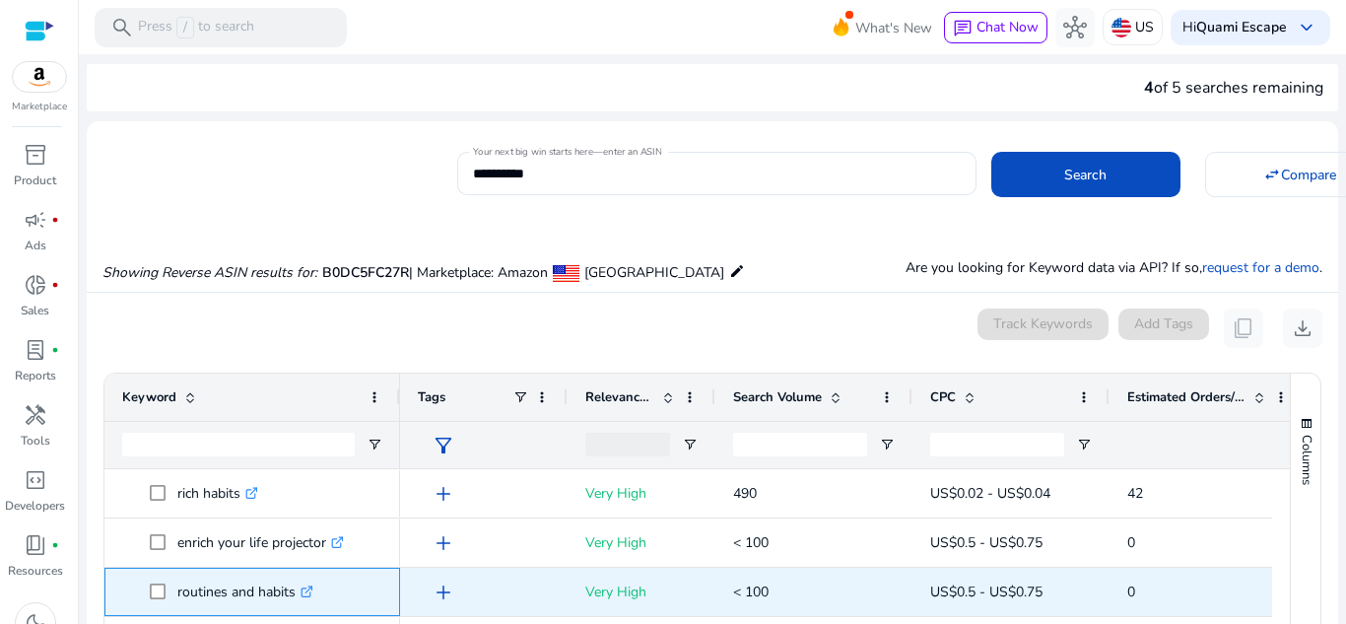
click at [337, 581] on span "routines and habits .st0{fill:#2c8af8}" at bounding box center [266, 591] width 232 height 40
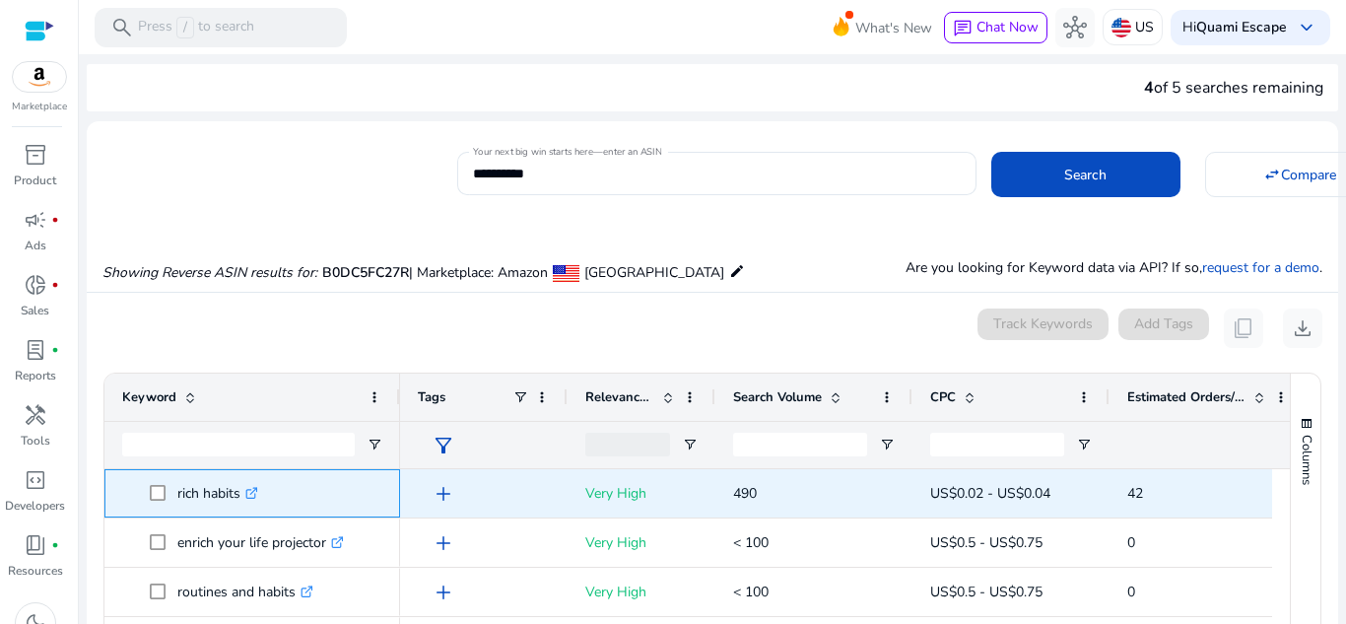
click at [341, 488] on span "rich habits .st0{fill:#2c8af8}" at bounding box center [266, 493] width 232 height 40
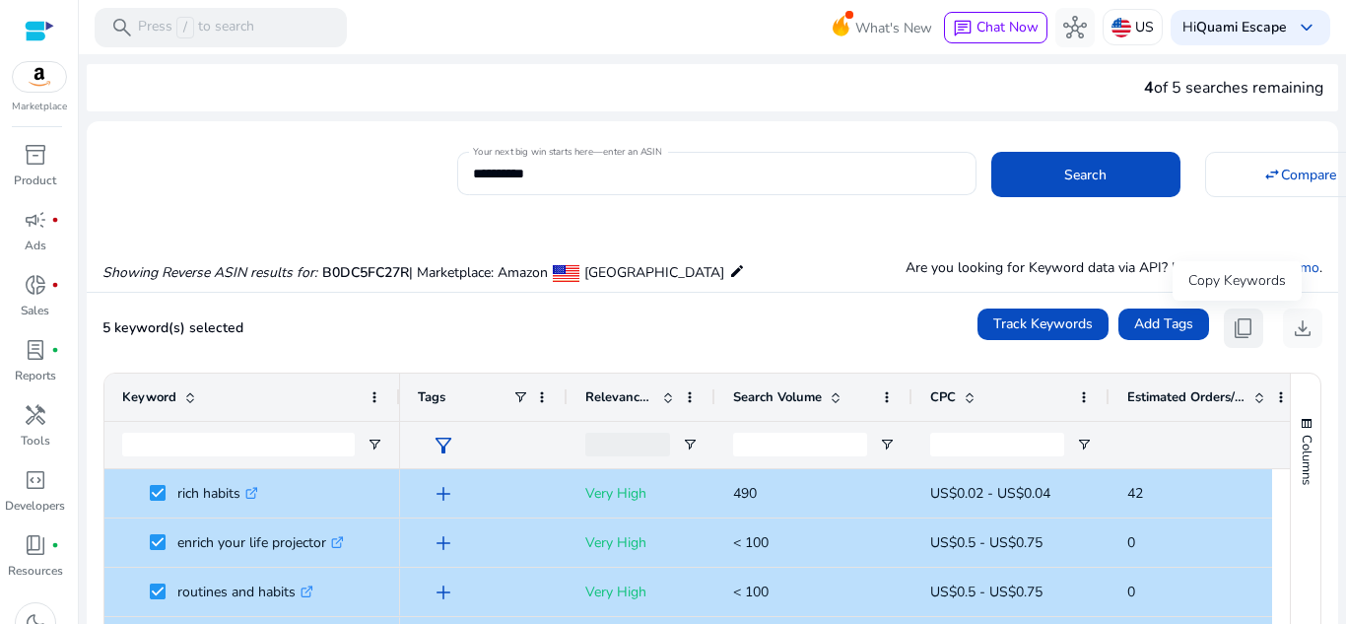
click at [1232, 327] on span "content_copy" at bounding box center [1243, 328] width 24 height 24
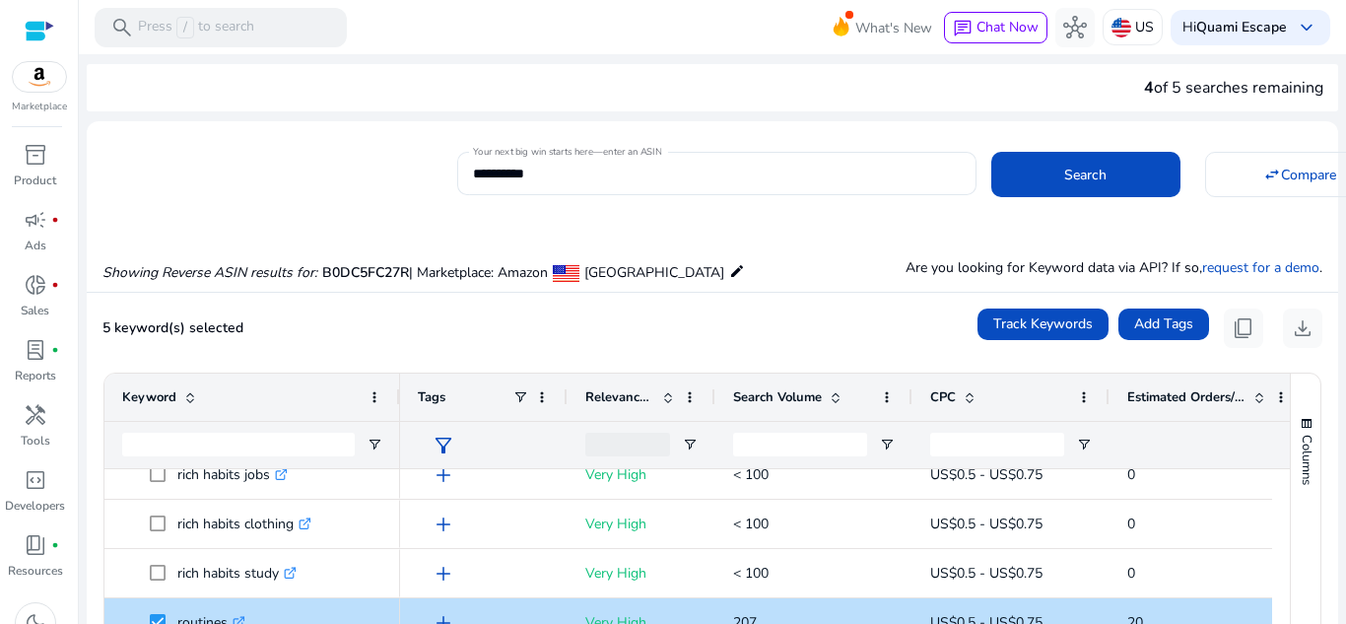
scroll to position [181, 0]
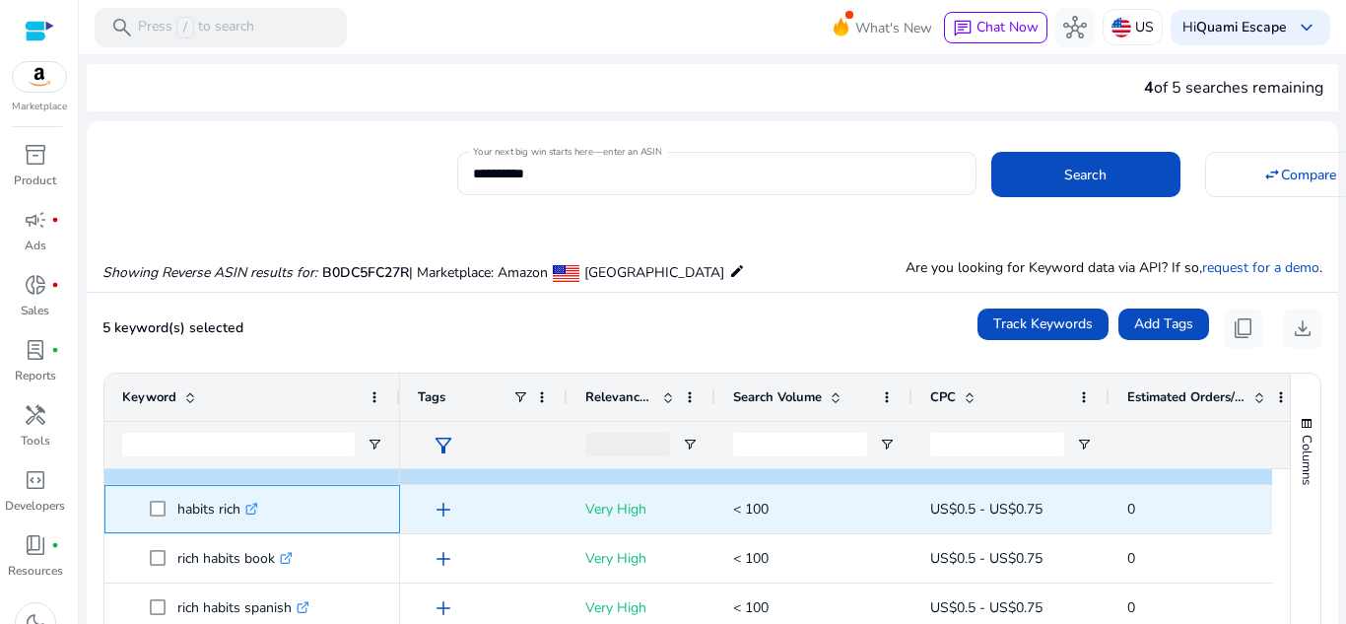
click at [166, 507] on span at bounding box center [164, 509] width 28 height 40
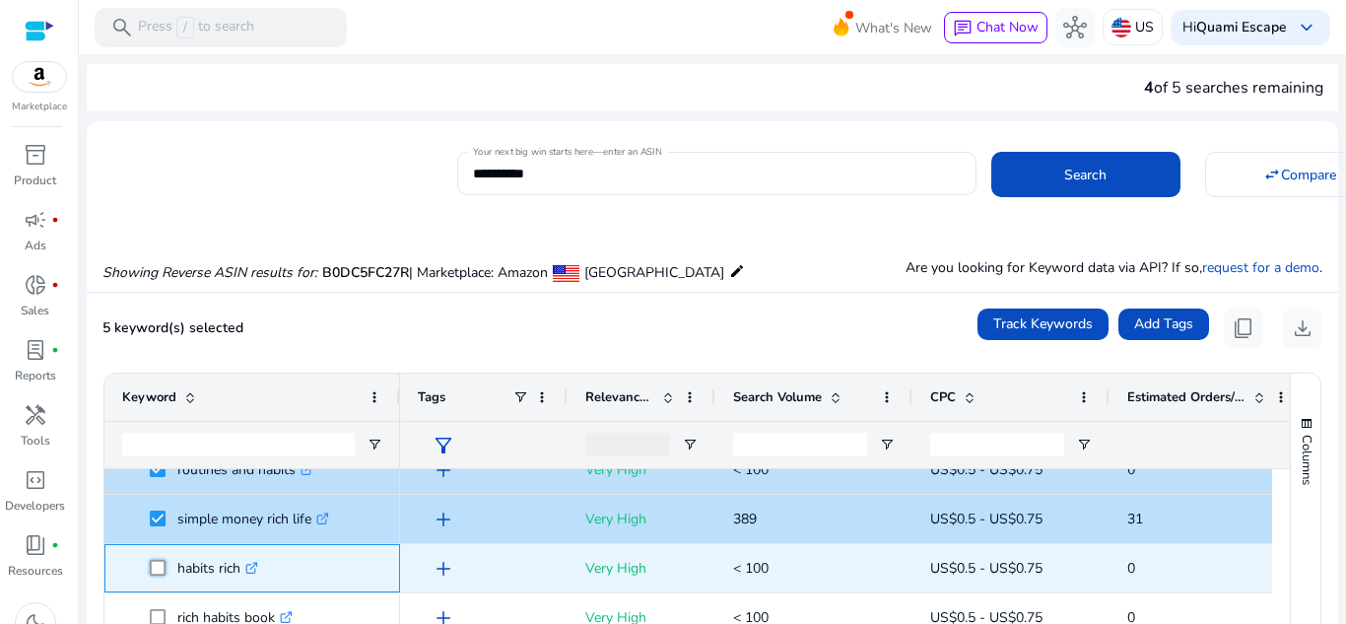
scroll to position [138, 0]
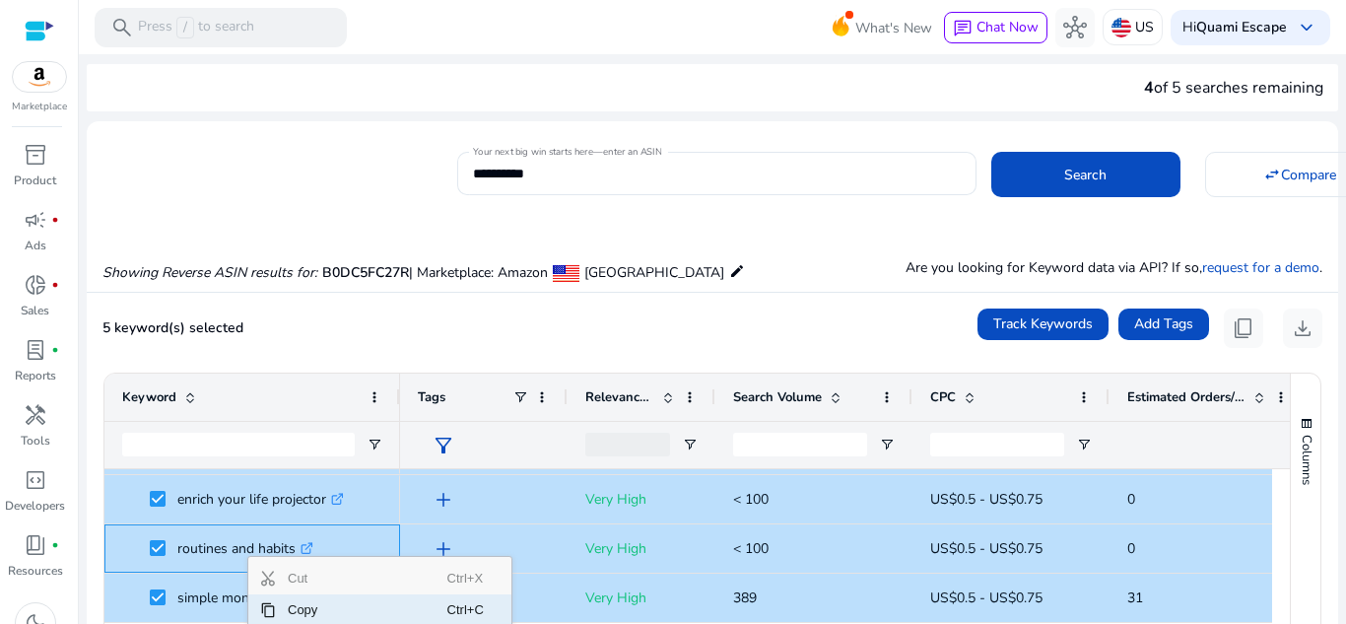
click at [279, 611] on span "Copy" at bounding box center [361, 610] width 171 height 32
